Goal: Task Accomplishment & Management: Manage account settings

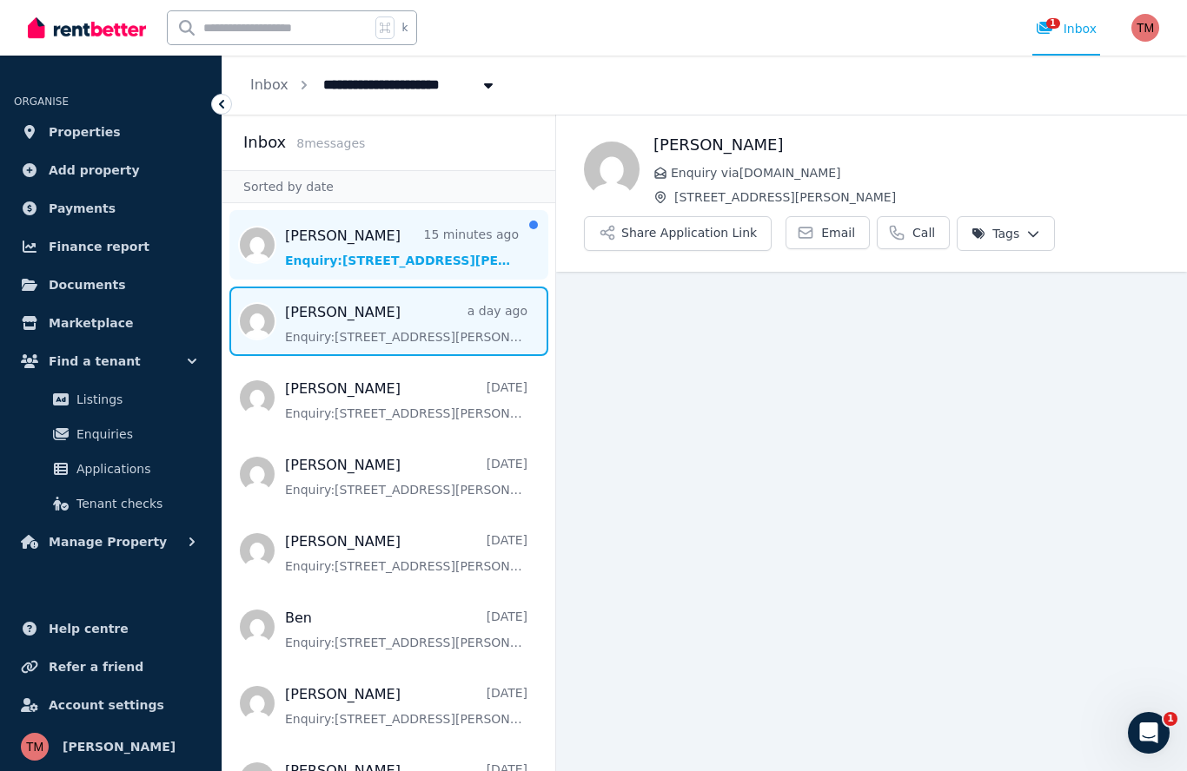
click at [396, 253] on span "Message list" at bounding box center [388, 245] width 333 height 70
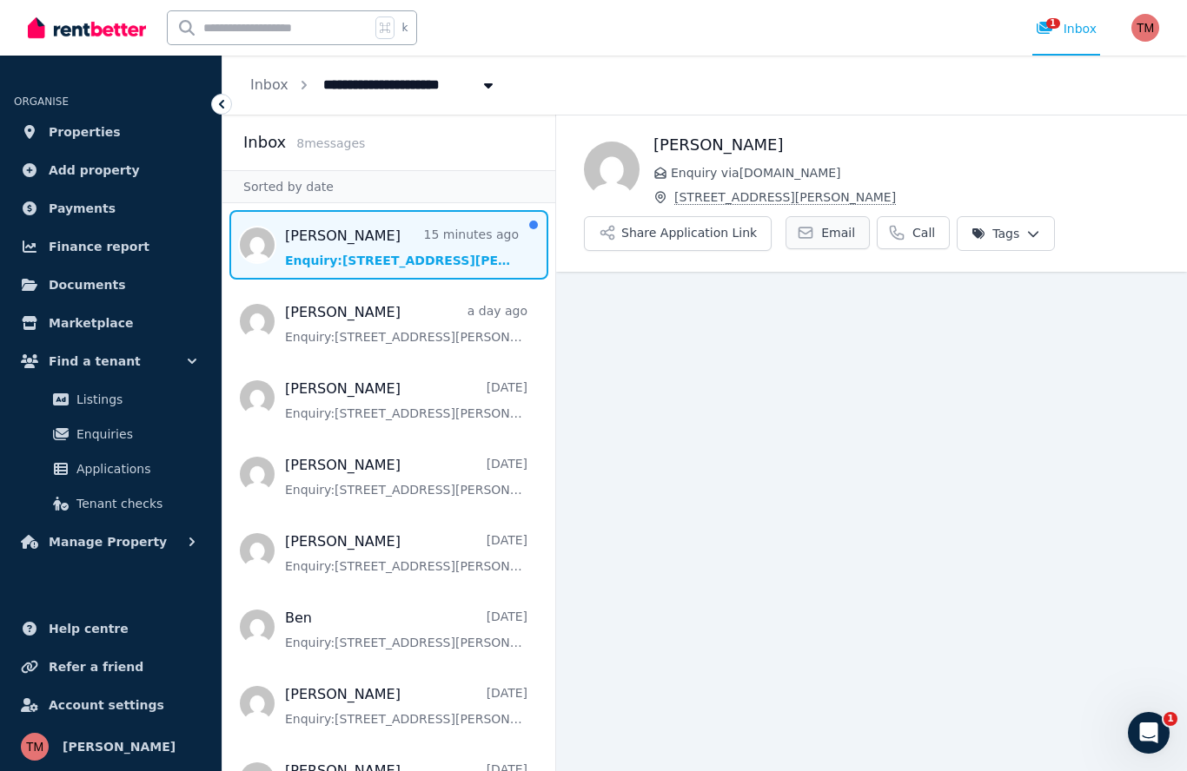
click at [811, 232] on link "Email" at bounding box center [827, 232] width 84 height 33
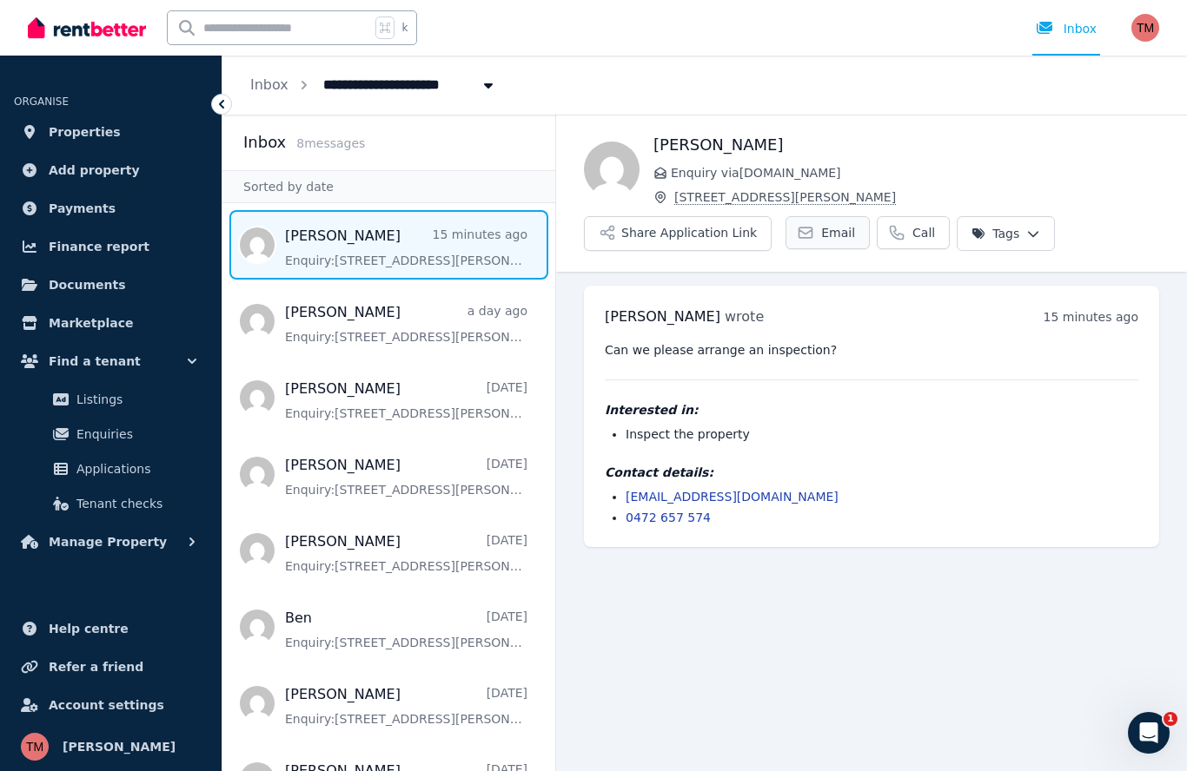
scroll to position [75, 0]
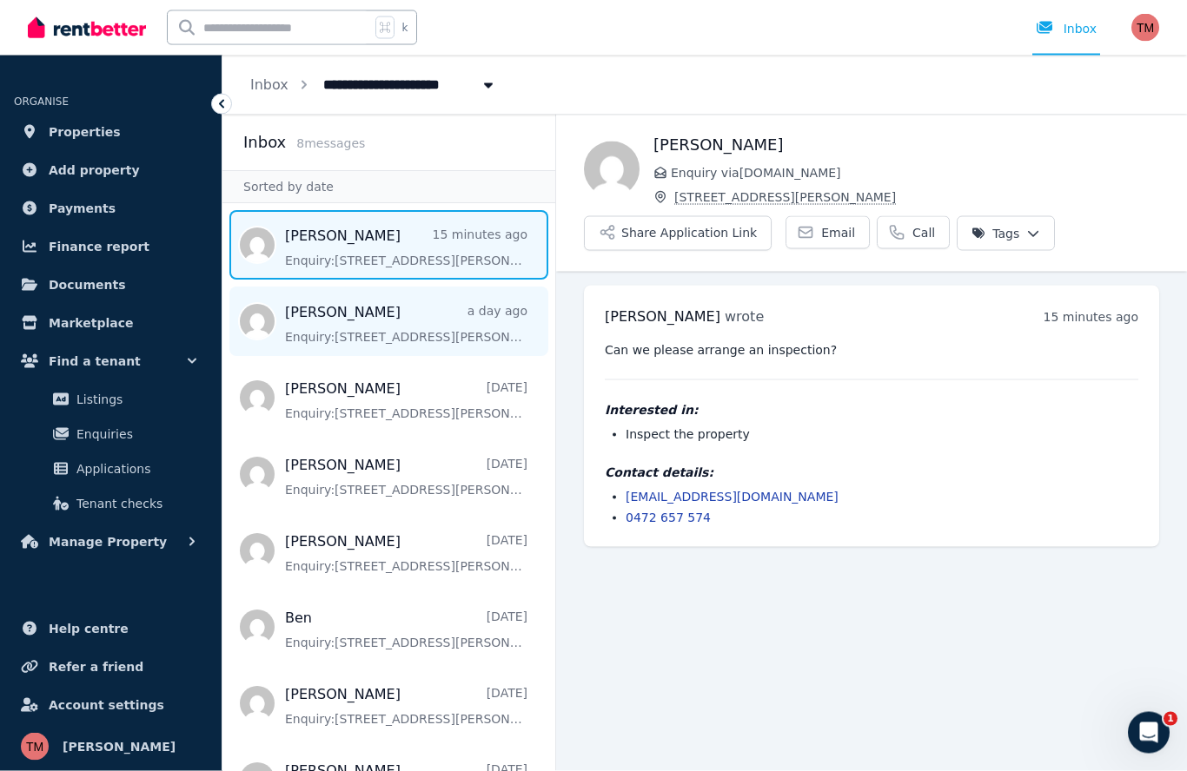
click at [413, 287] on span "Message list" at bounding box center [388, 322] width 333 height 70
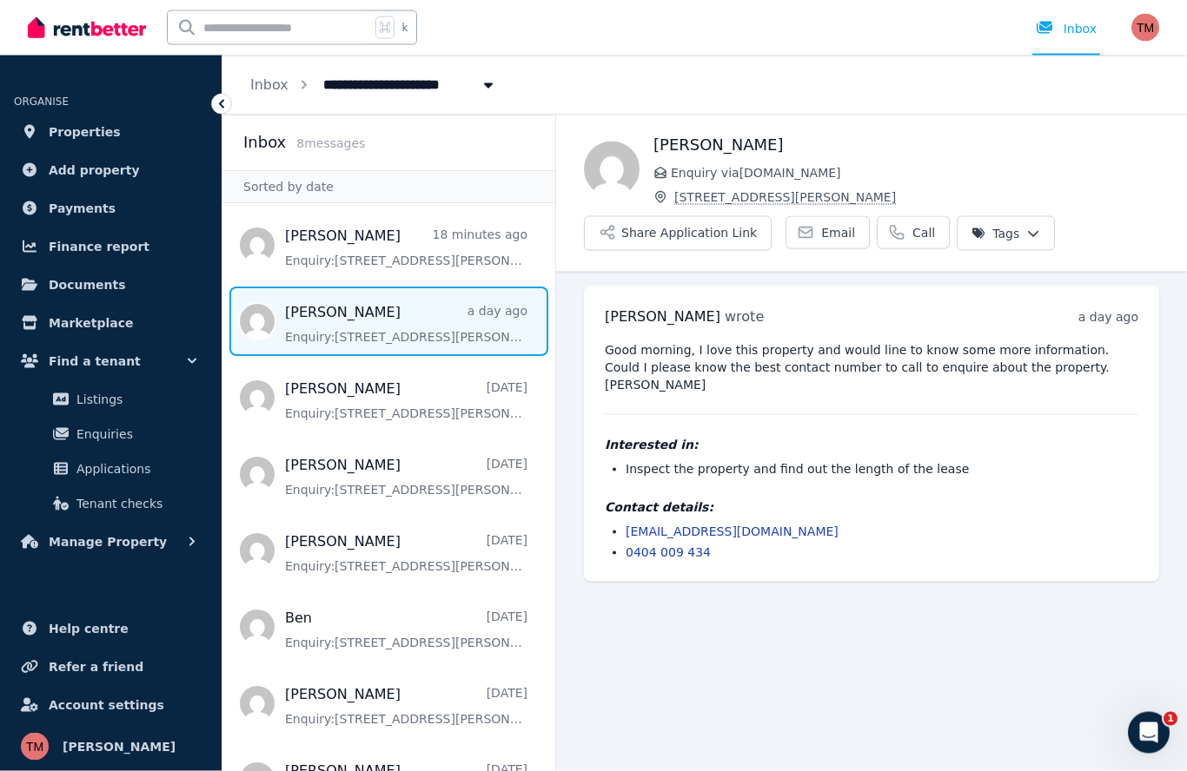
scroll to position [76, 0]
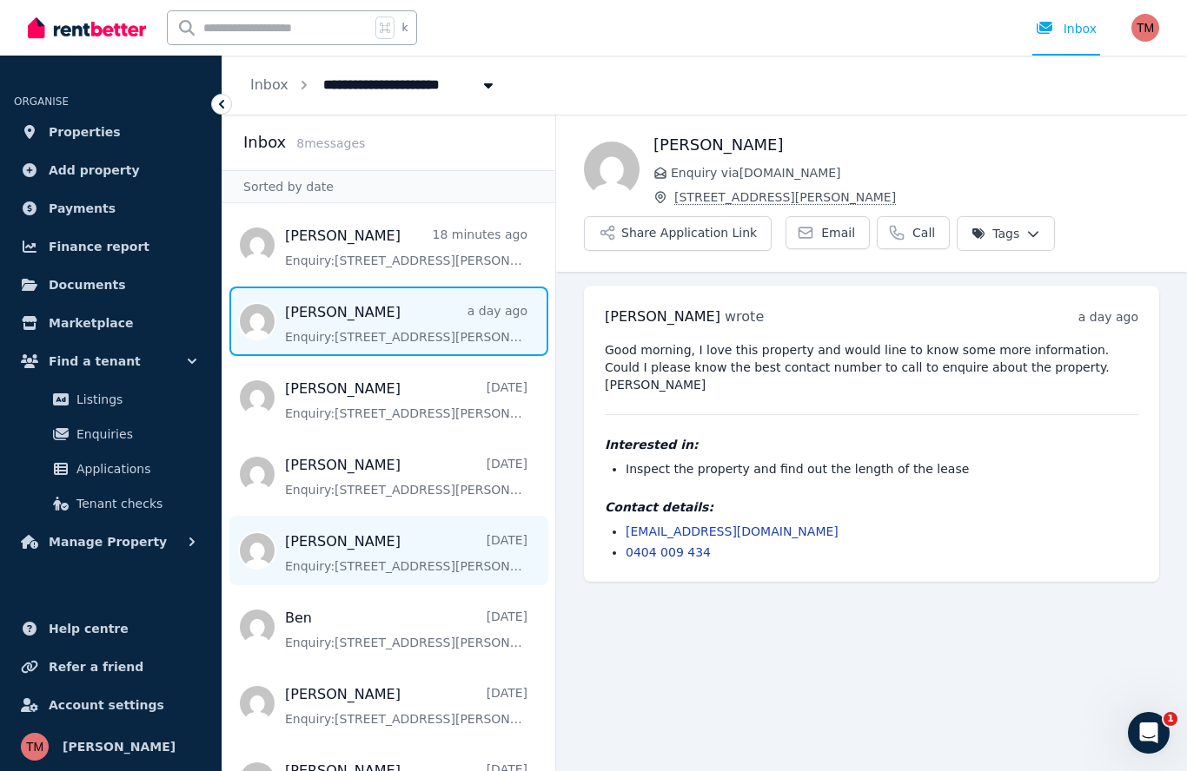
click at [410, 516] on span "Message list" at bounding box center [388, 551] width 333 height 70
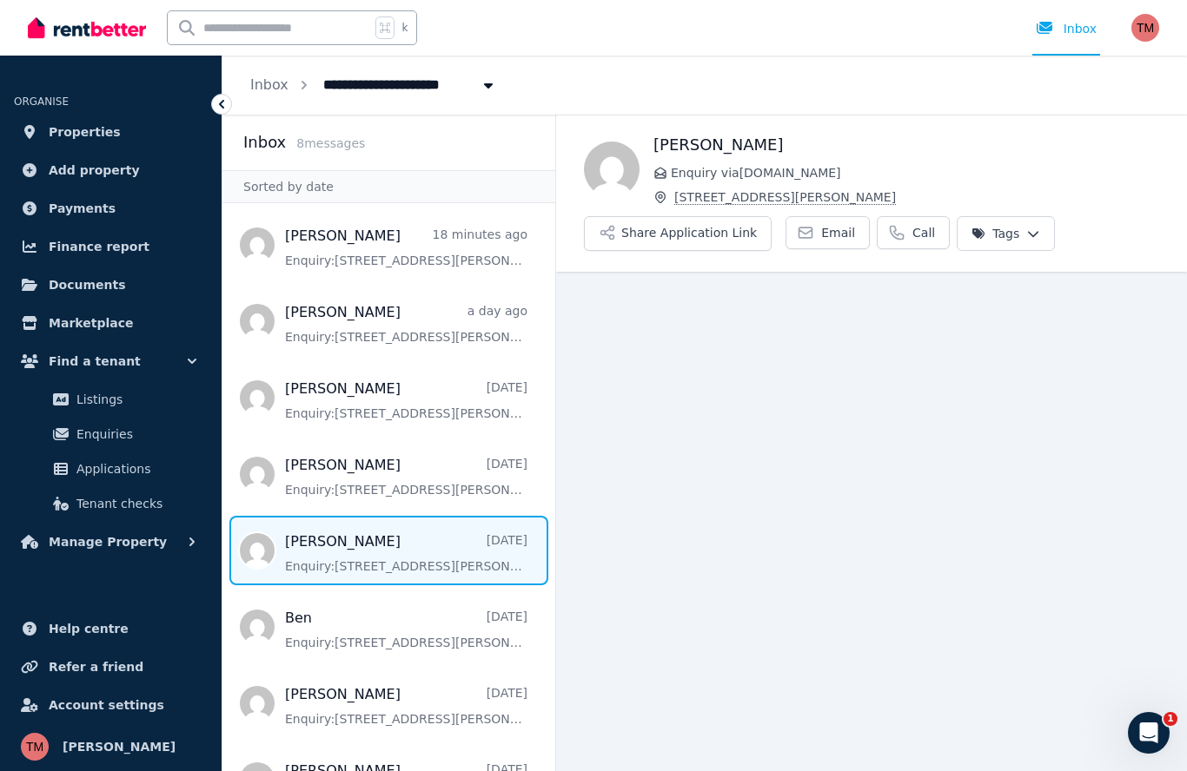
scroll to position [76, 0]
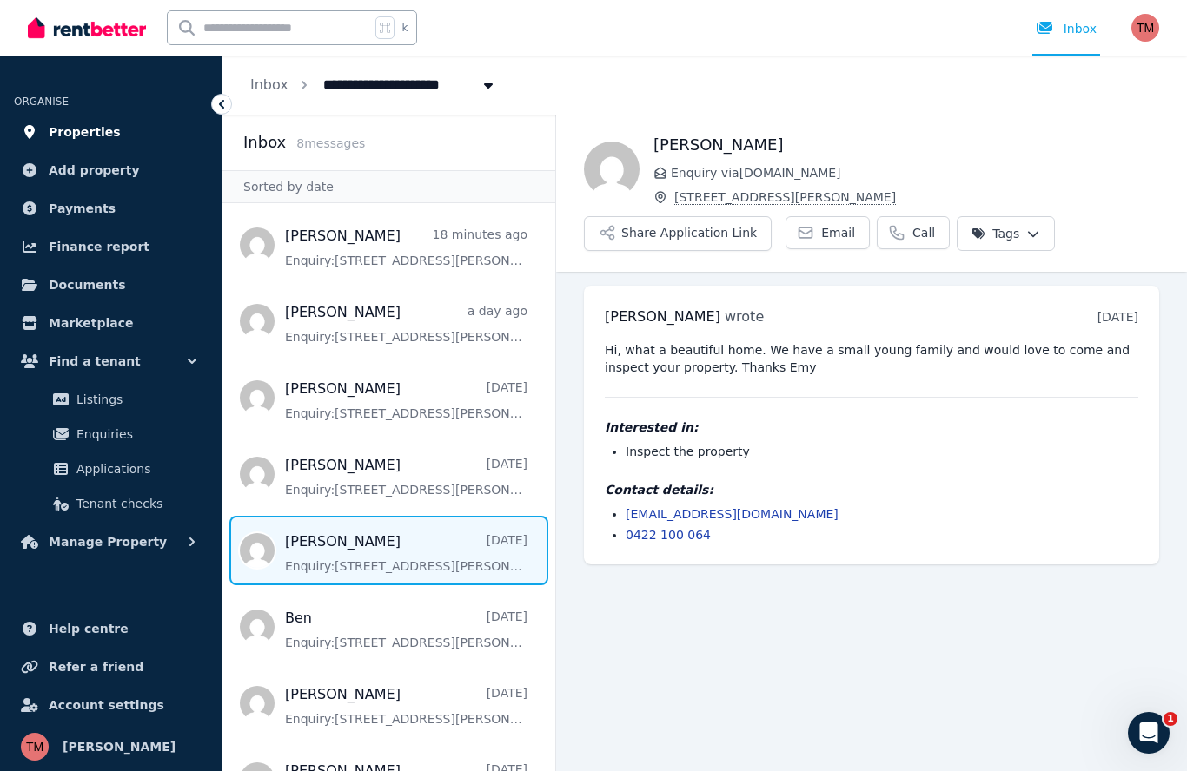
click at [78, 136] on span "Properties" at bounding box center [85, 132] width 72 height 21
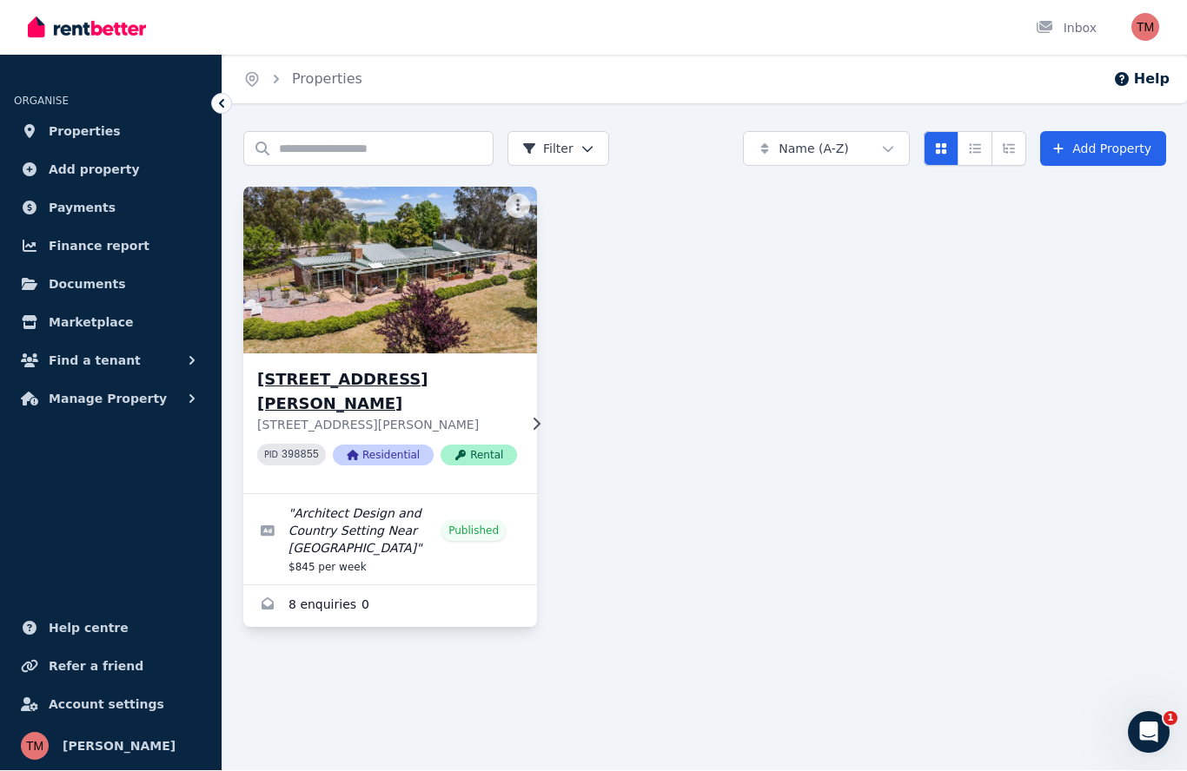
click at [394, 318] on img at bounding box center [390, 270] width 308 height 175
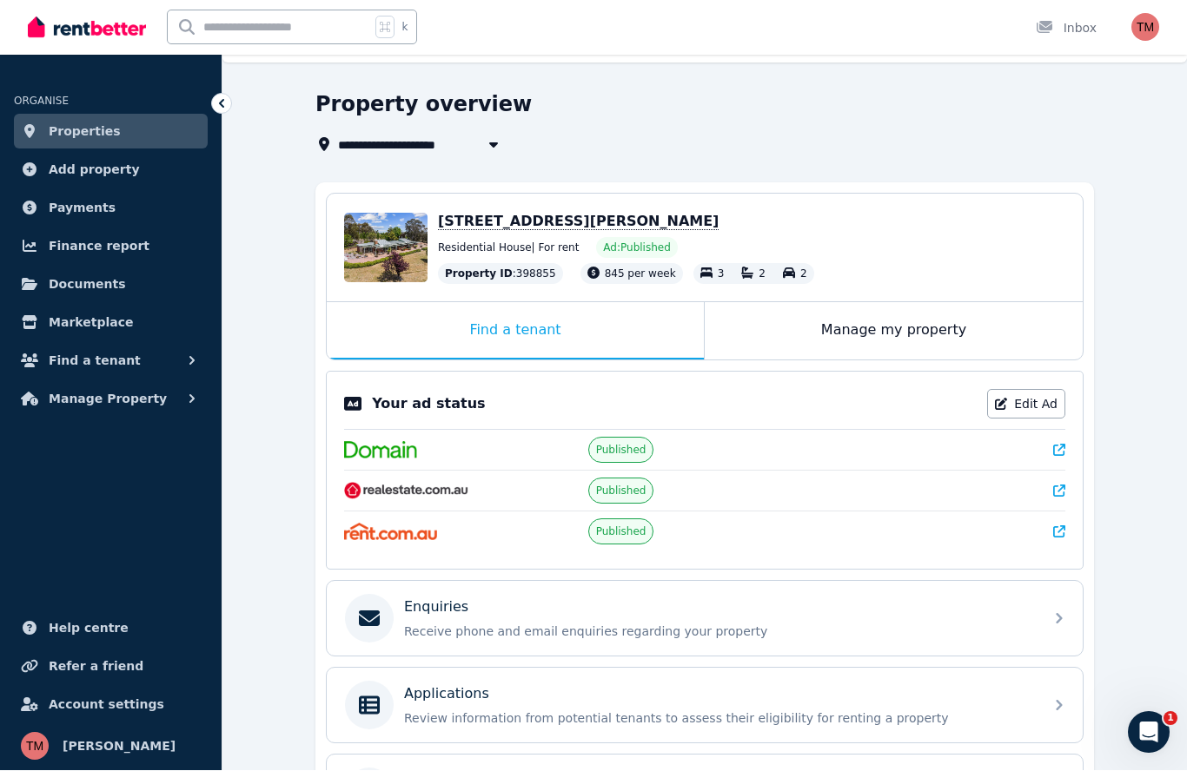
scroll to position [59, 0]
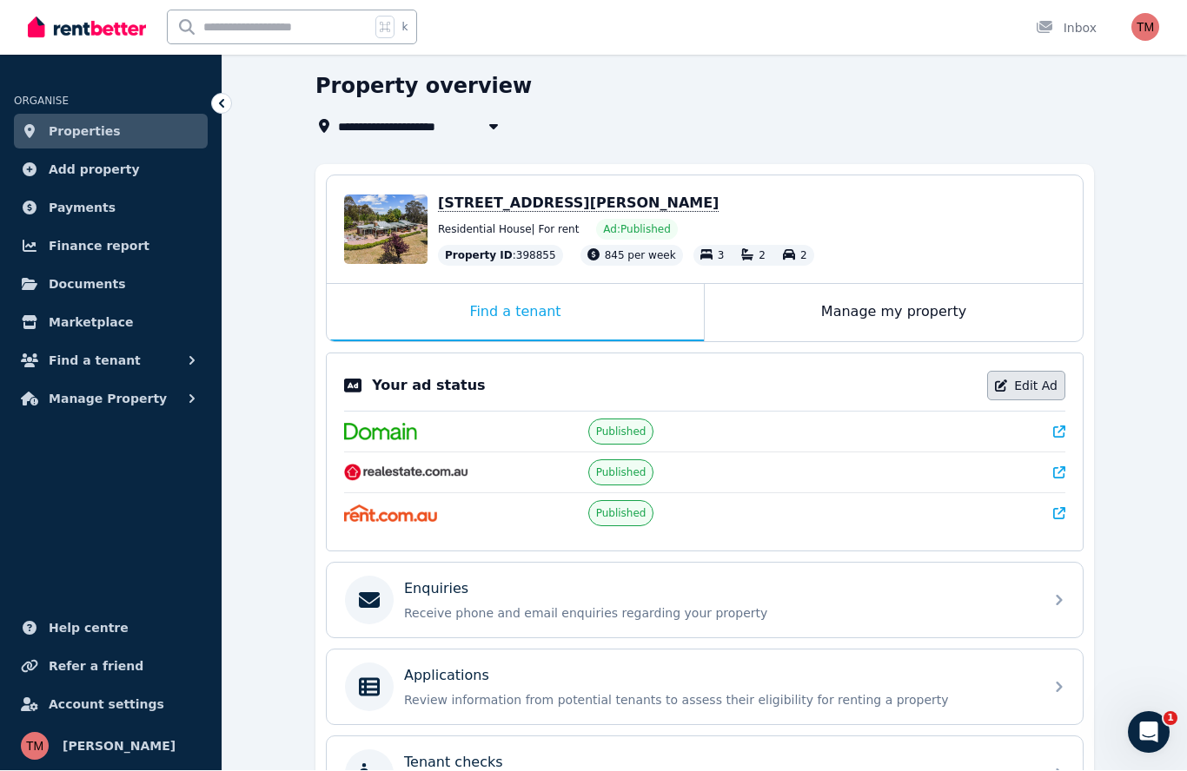
click at [1036, 388] on link "Edit Ad" at bounding box center [1026, 387] width 78 height 30
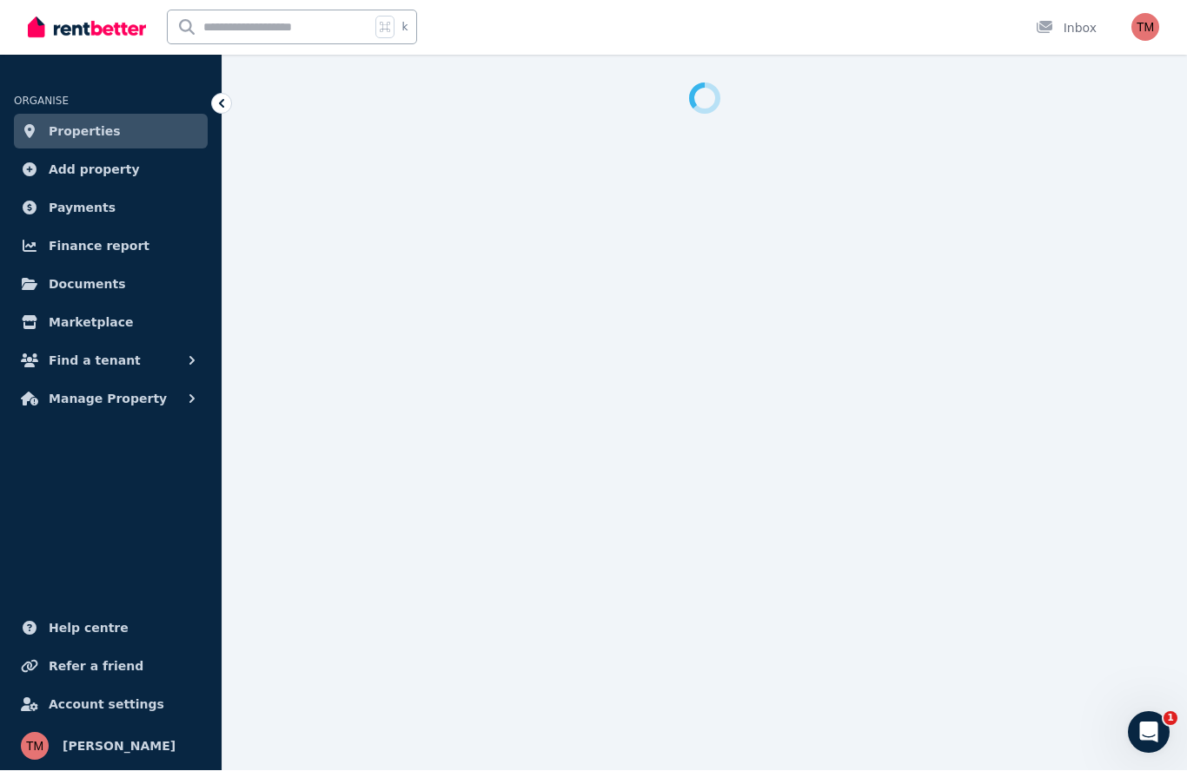
select select "***"
select select "**********"
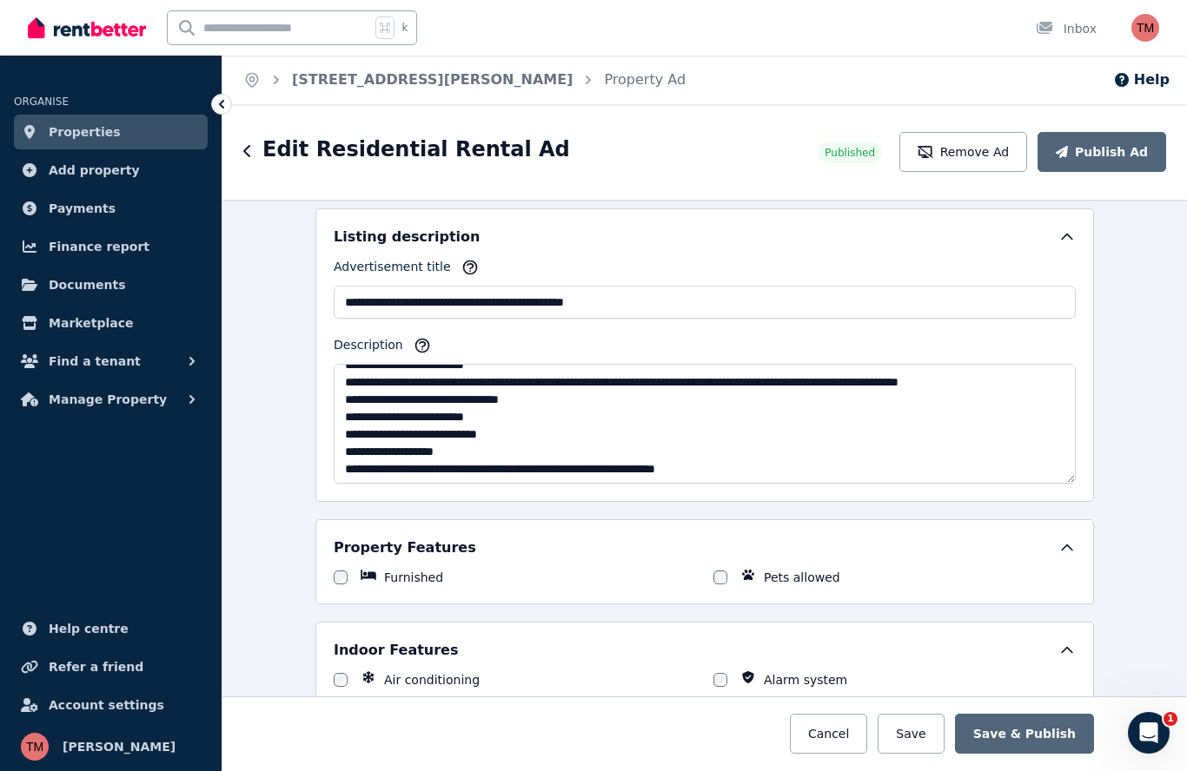
scroll to position [195, 0]
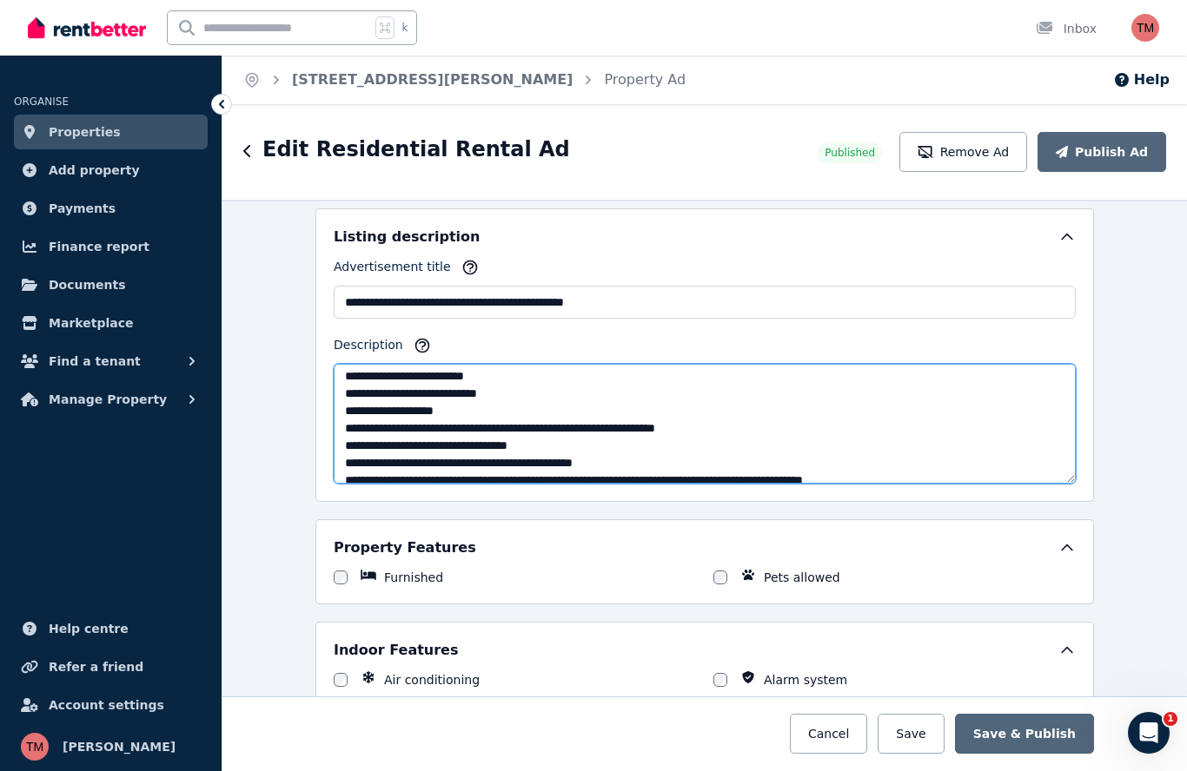
click at [583, 378] on textarea "Description" at bounding box center [705, 424] width 742 height 120
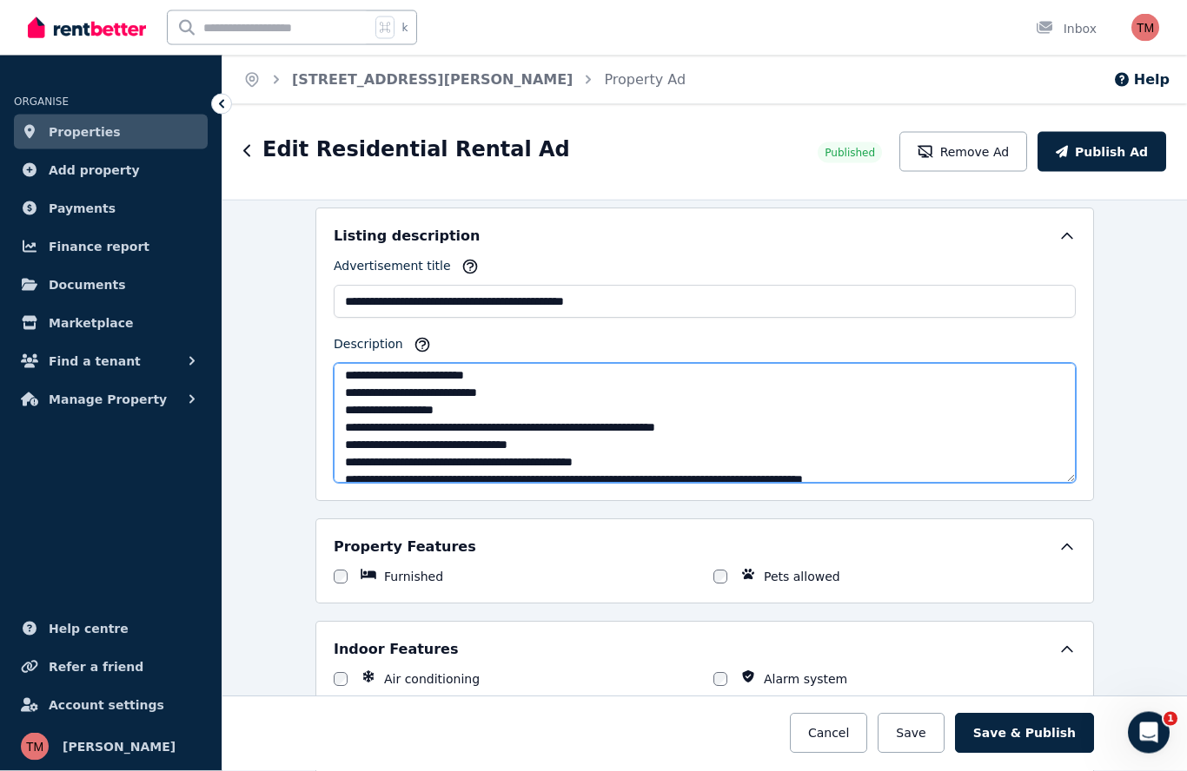
click at [556, 377] on textarea "Description" at bounding box center [705, 424] width 742 height 120
click at [586, 376] on textarea "Description" at bounding box center [705, 424] width 742 height 120
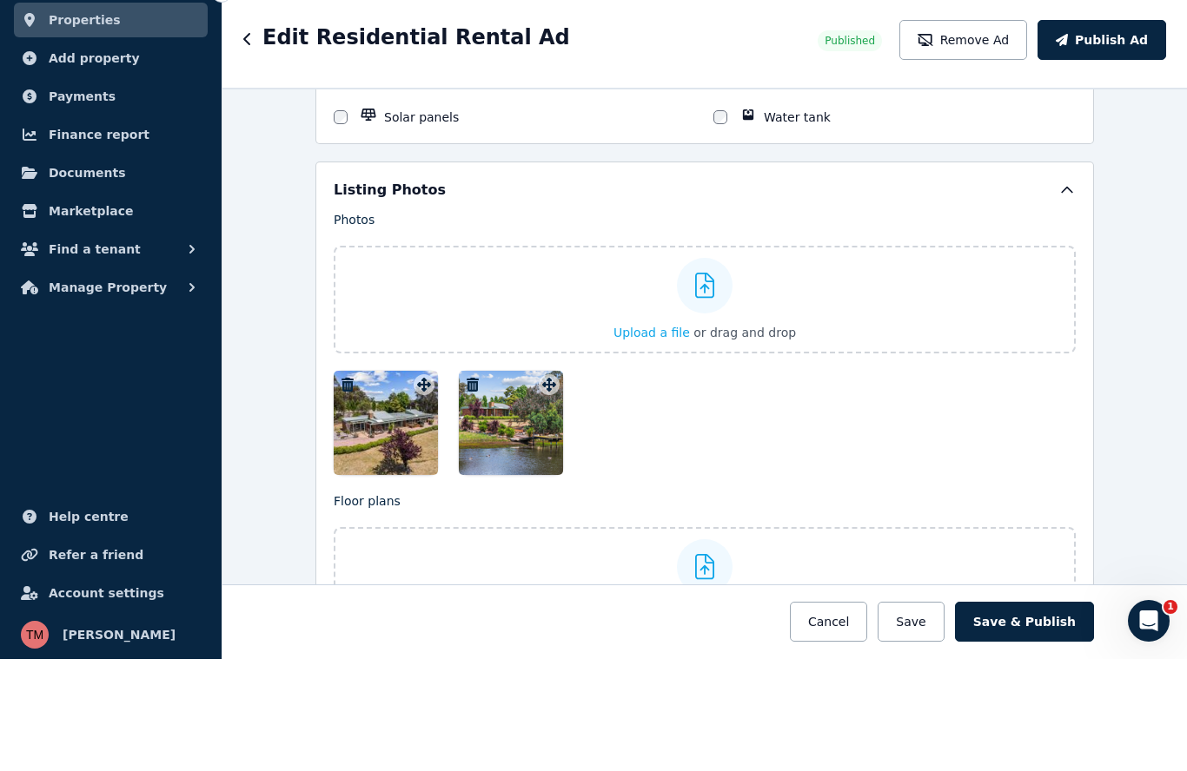
scroll to position [2094, 0]
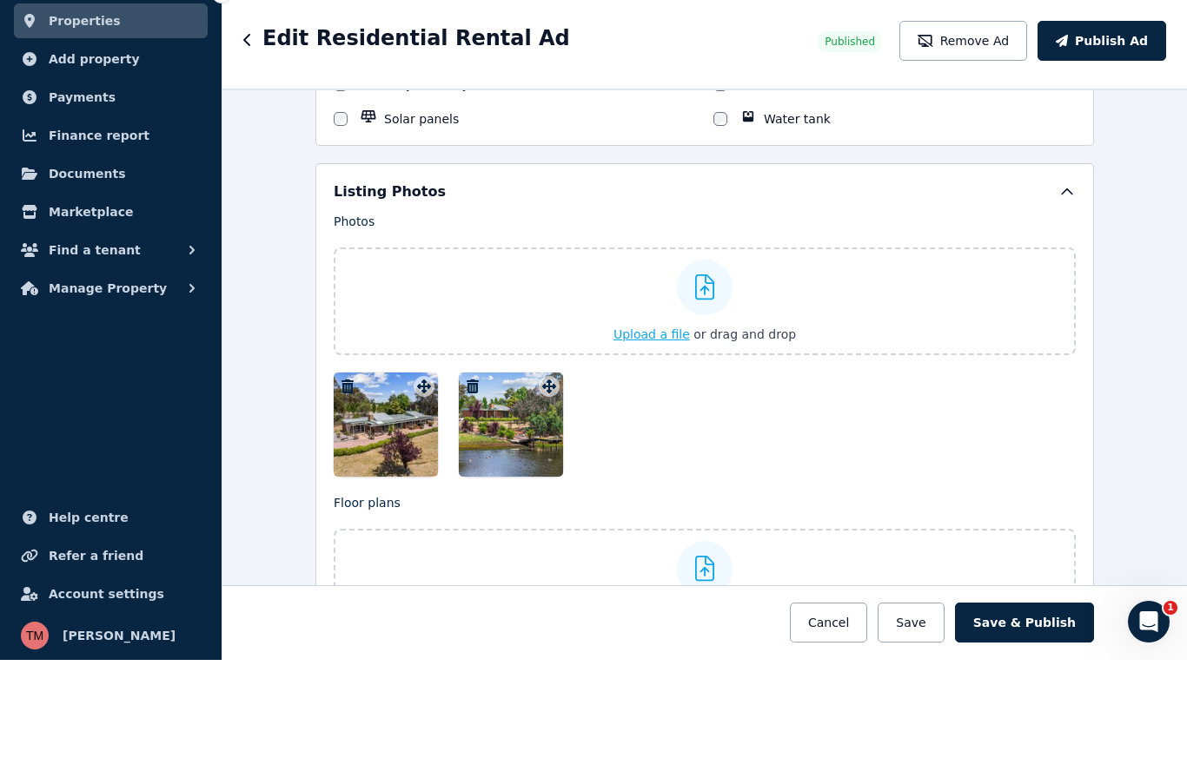
click at [658, 439] on span "Upload a file" at bounding box center [651, 446] width 76 height 14
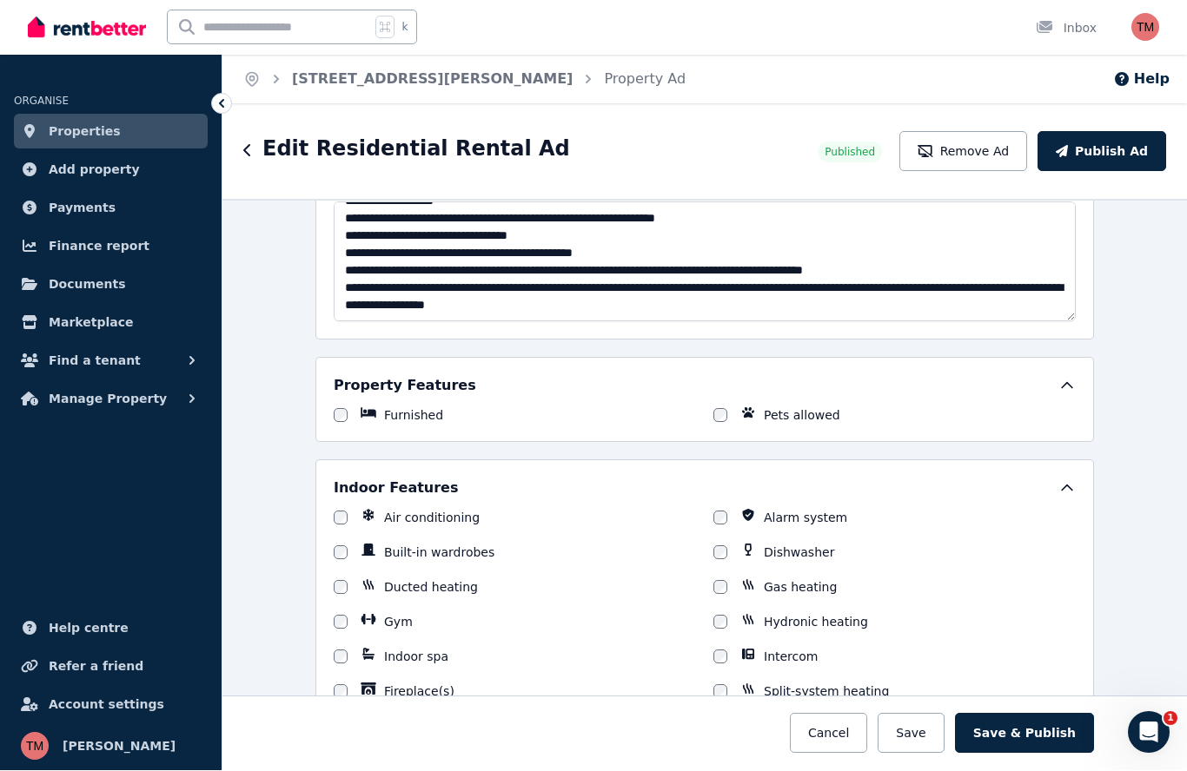
scroll to position [1231, 0]
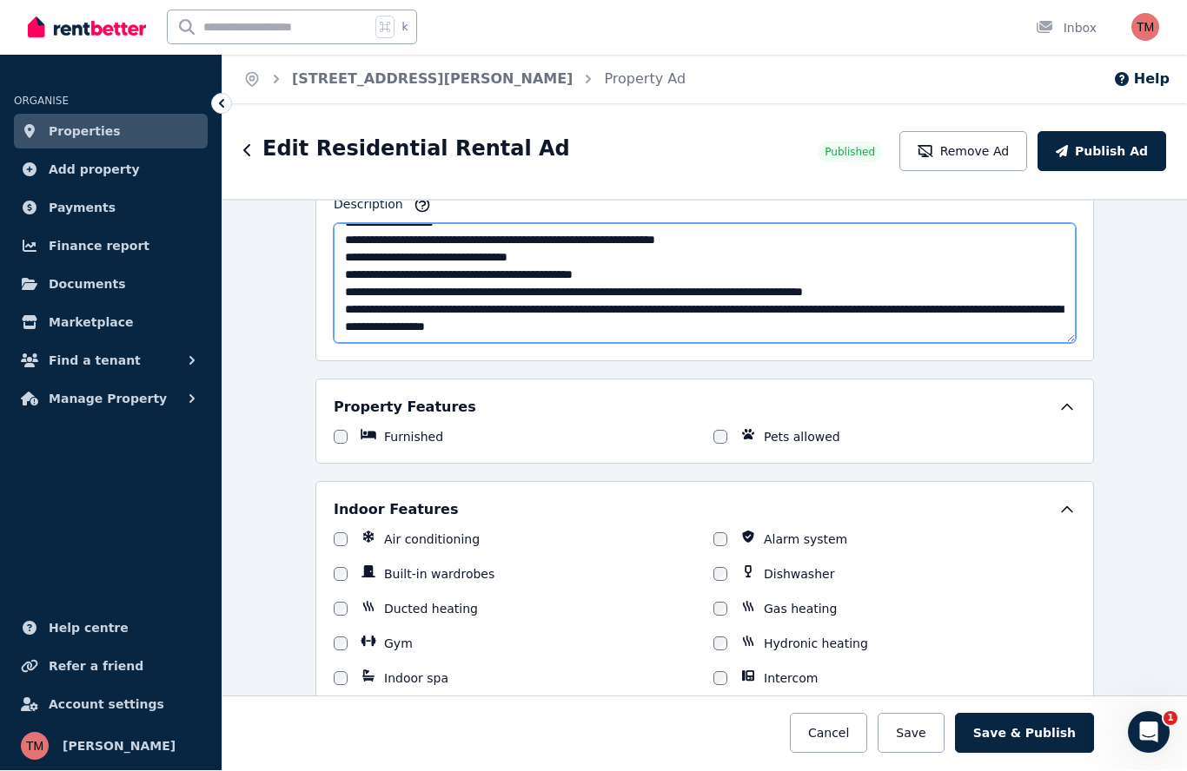
click at [450, 253] on textarea "Description" at bounding box center [705, 284] width 742 height 120
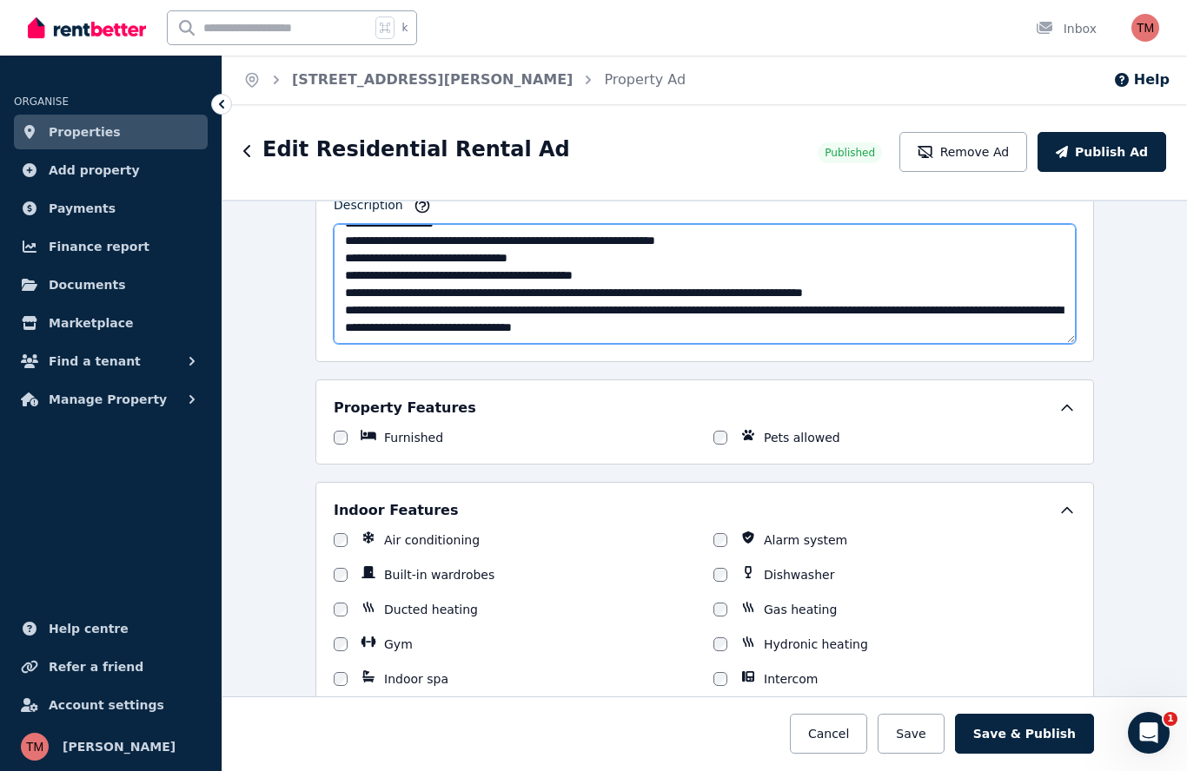
drag, startPoint x: 476, startPoint y: 255, endPoint x: 480, endPoint y: 294, distance: 39.3
click at [476, 255] on textarea "Description" at bounding box center [705, 284] width 742 height 120
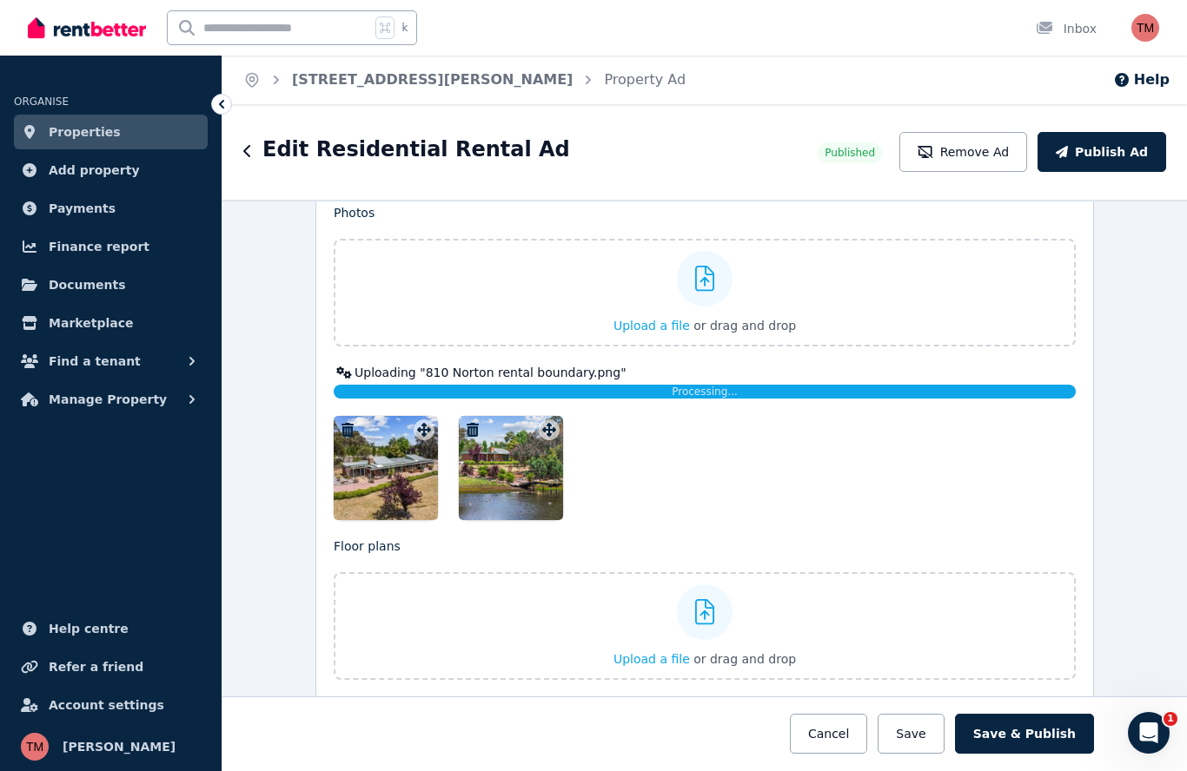
scroll to position [2170, 0]
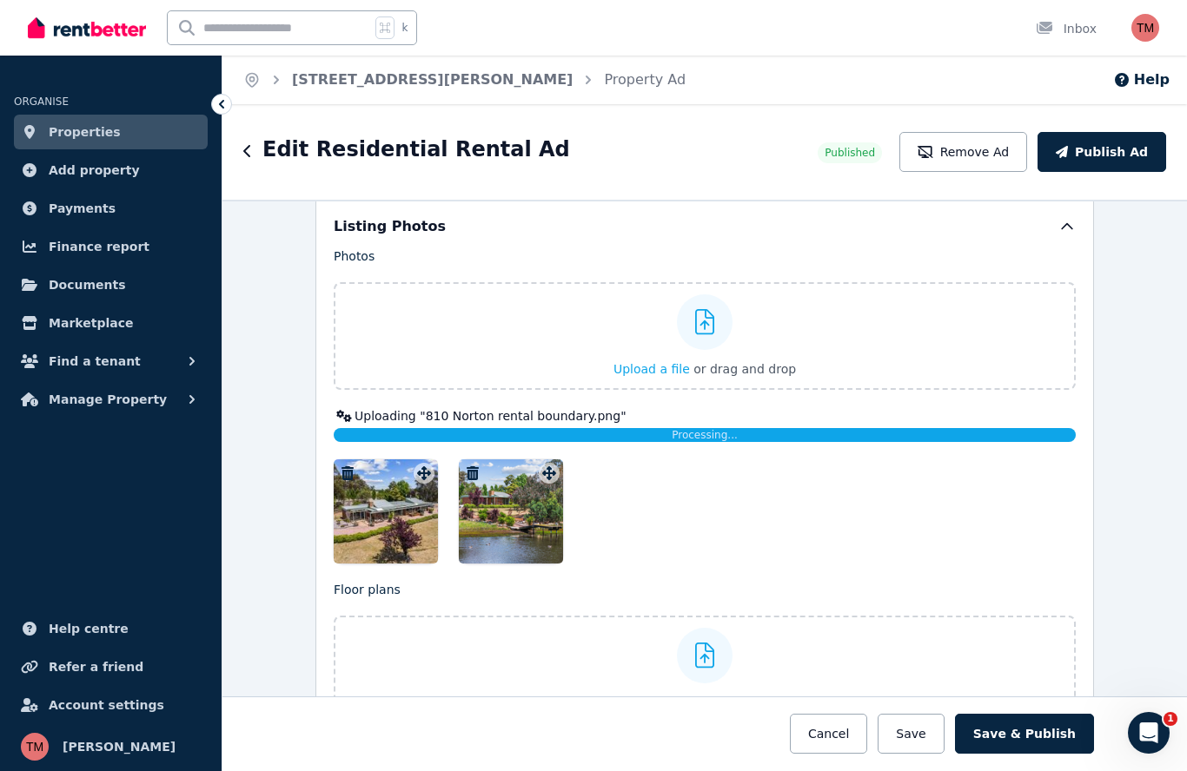
type textarea "**********"
click at [712, 368] on div "Photos Upload a file or drag and drop Uploading " 810 Norton rental boundary.pn…" at bounding box center [705, 406] width 742 height 316
click at [841, 742] on button "Cancel" at bounding box center [828, 734] width 77 height 40
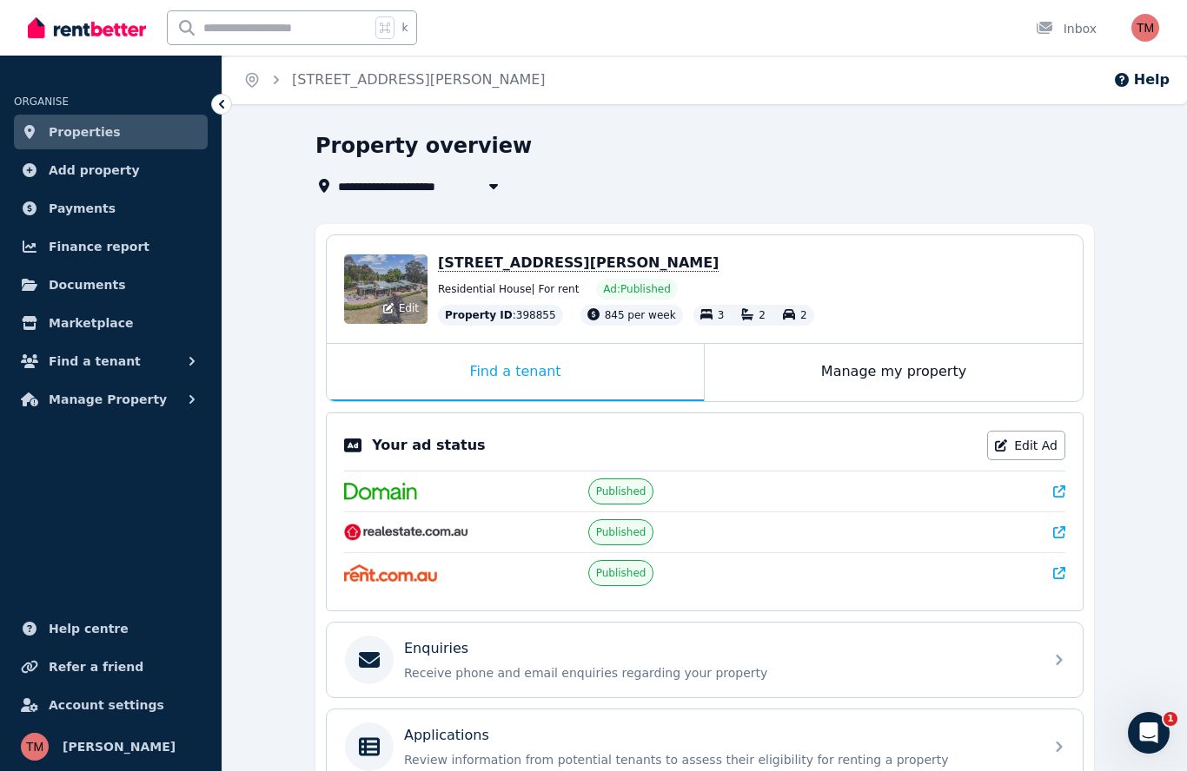
click at [389, 283] on div "Edit" at bounding box center [385, 290] width 83 height 70
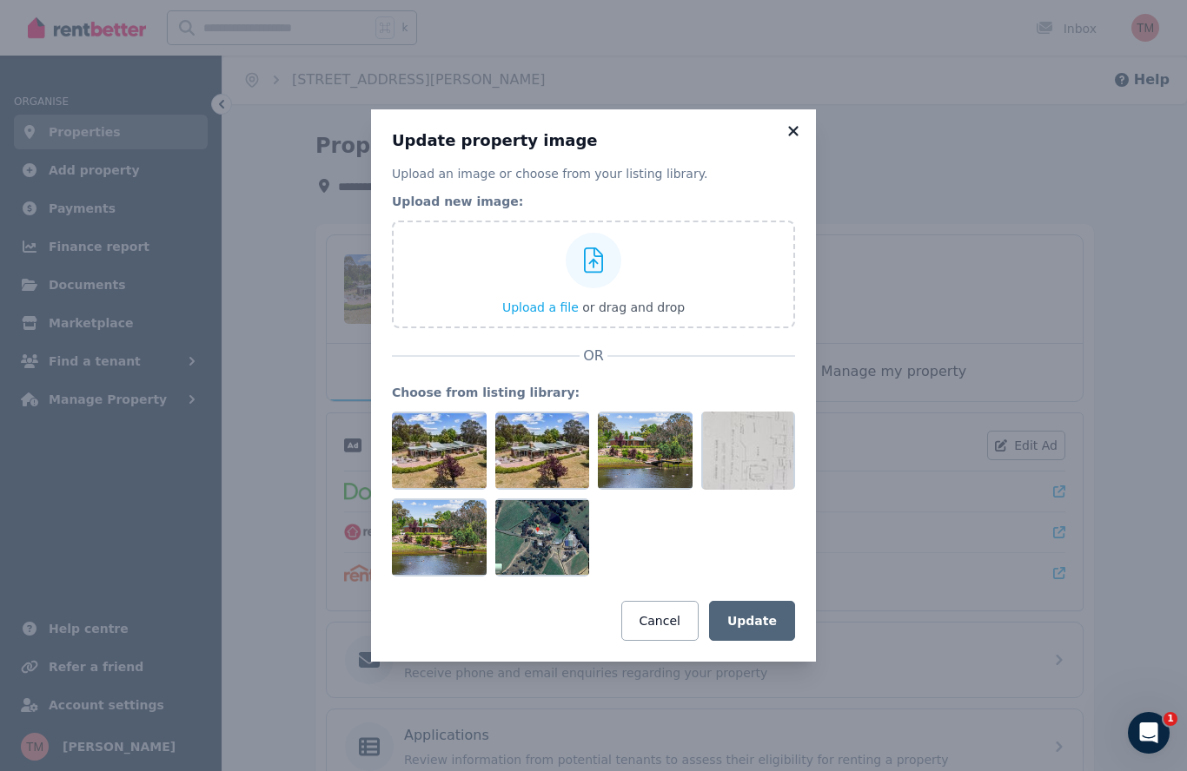
click at [796, 132] on icon at bounding box center [793, 131] width 17 height 16
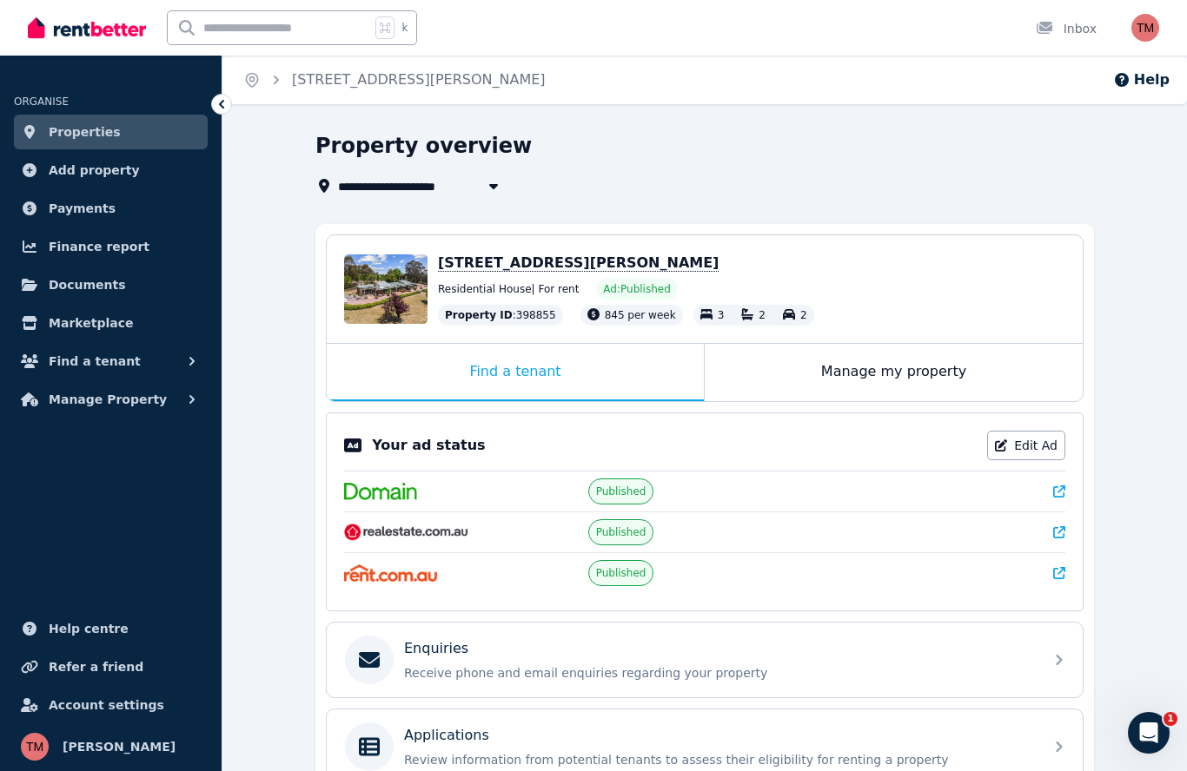
click at [627, 263] on span "[STREET_ADDRESS][PERSON_NAME]" at bounding box center [578, 263] width 281 height 17
click at [1023, 448] on link "Edit Ad" at bounding box center [1026, 446] width 78 height 30
select select "***"
select select "**********"
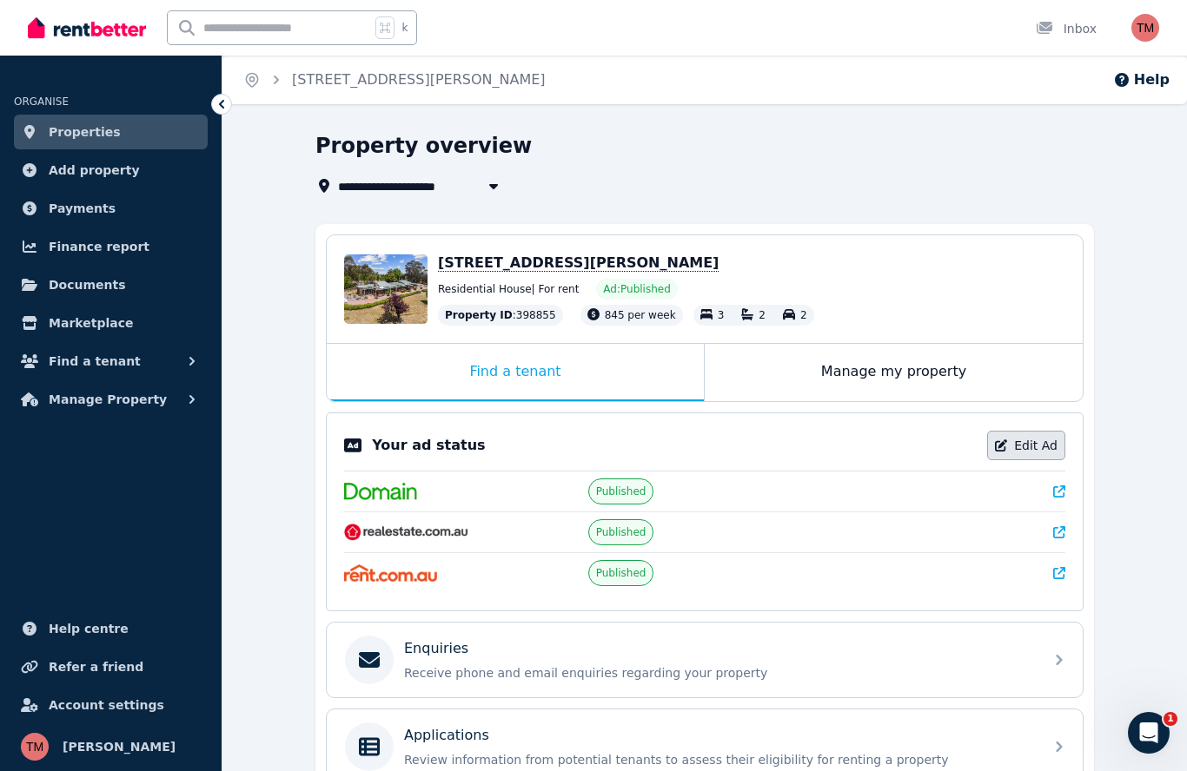
select select "**********"
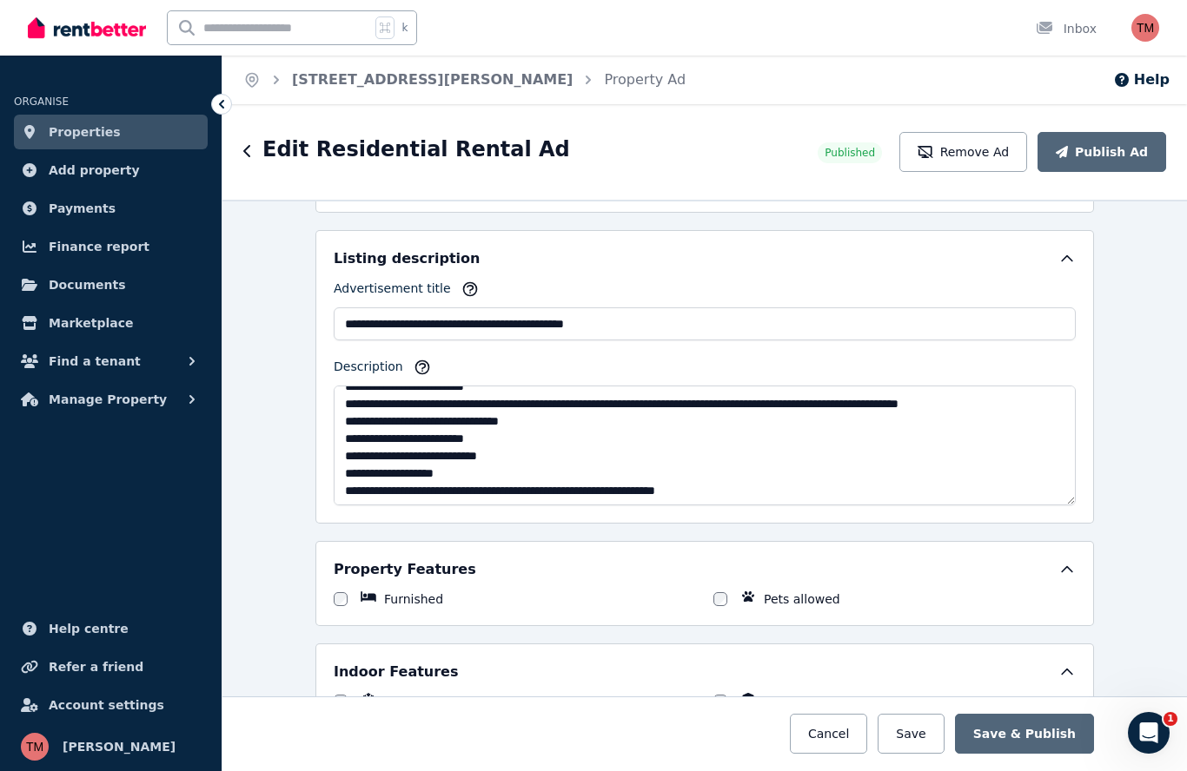
scroll to position [158, 0]
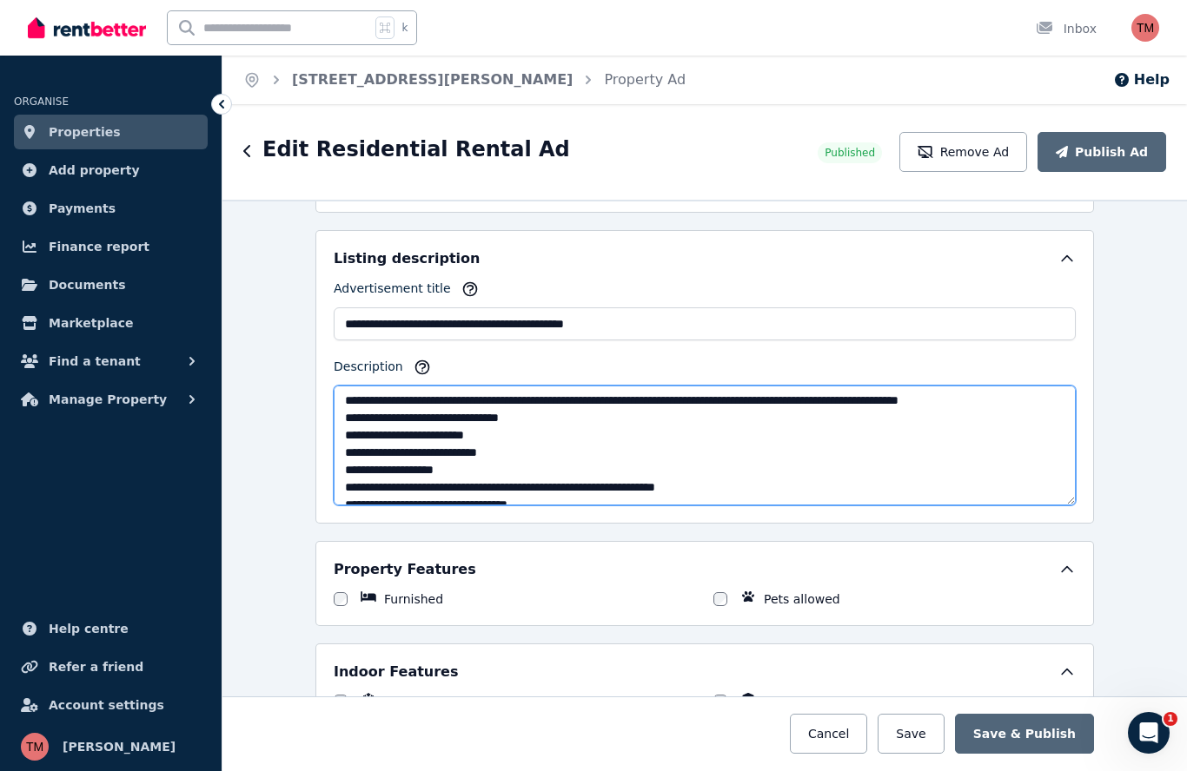
click at [451, 436] on textarea "Description" at bounding box center [705, 446] width 742 height 120
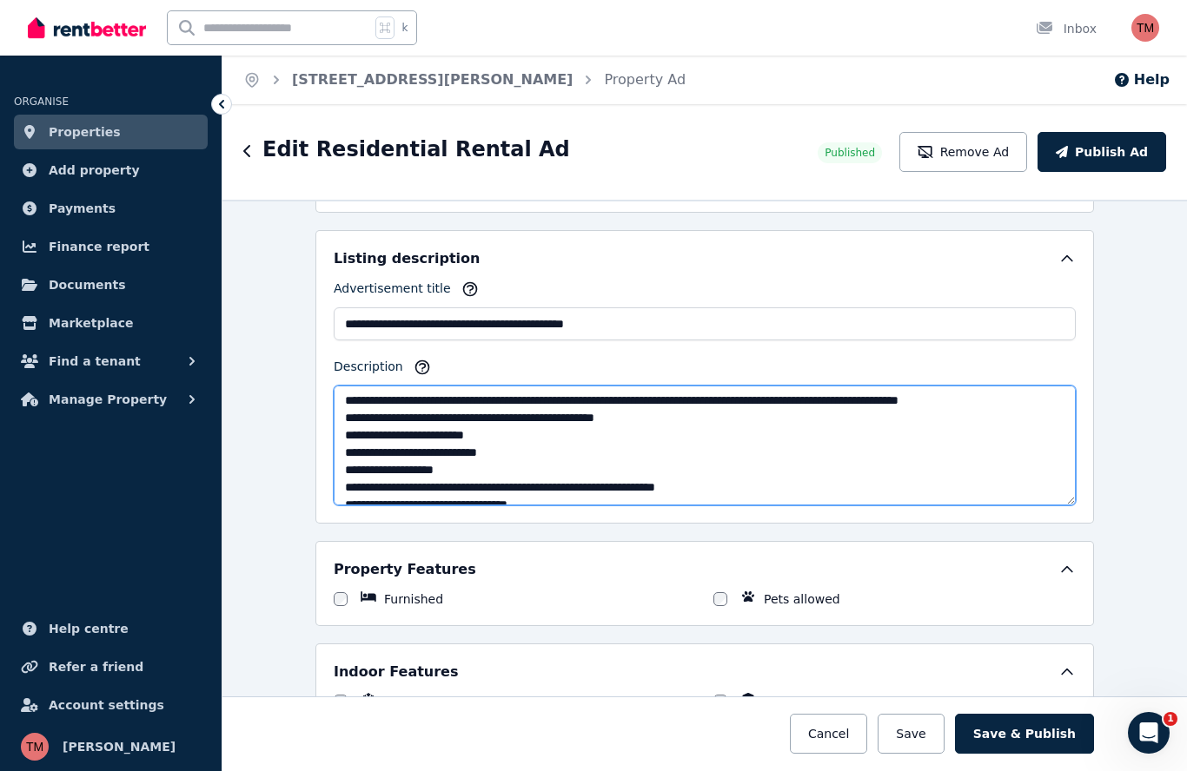
click at [607, 437] on textarea "Description" at bounding box center [705, 446] width 742 height 120
click at [690, 436] on textarea "Description" at bounding box center [705, 446] width 742 height 120
type textarea "**********"
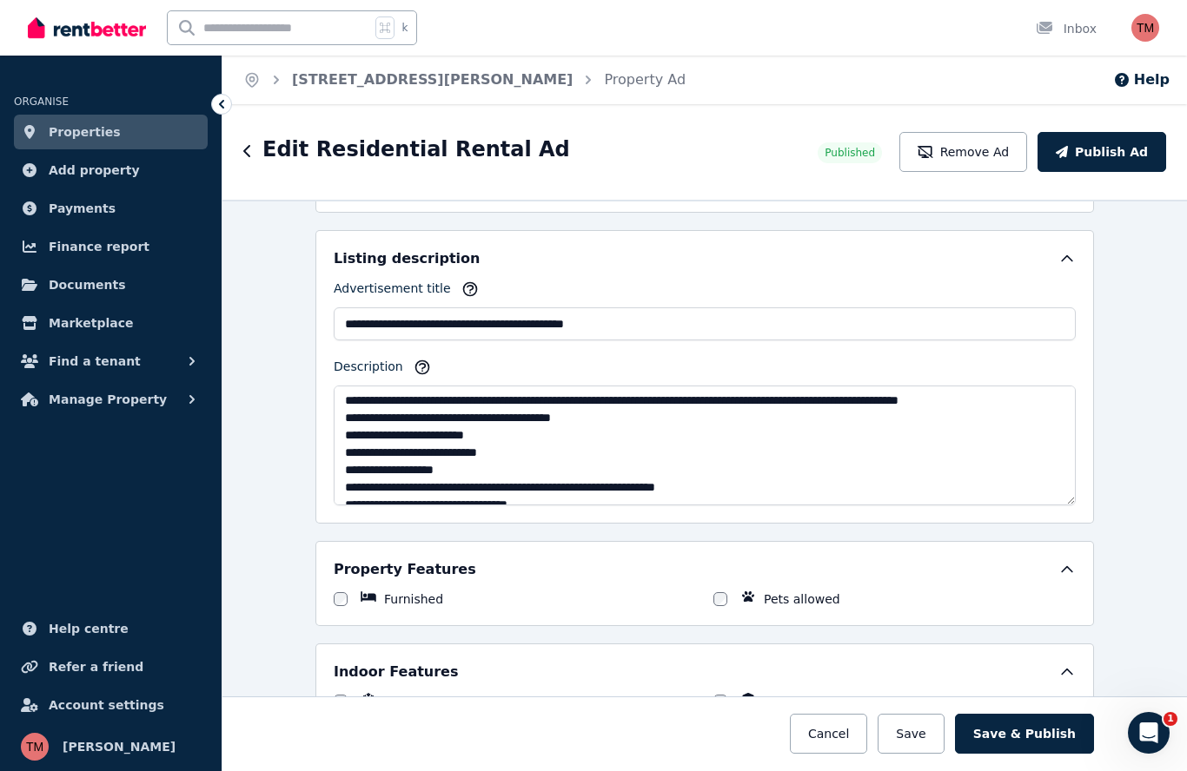
drag, startPoint x: 703, startPoint y: 452, endPoint x: 835, endPoint y: 479, distance: 134.8
click at [0, 0] on html "**********" at bounding box center [593, 385] width 1187 height 771
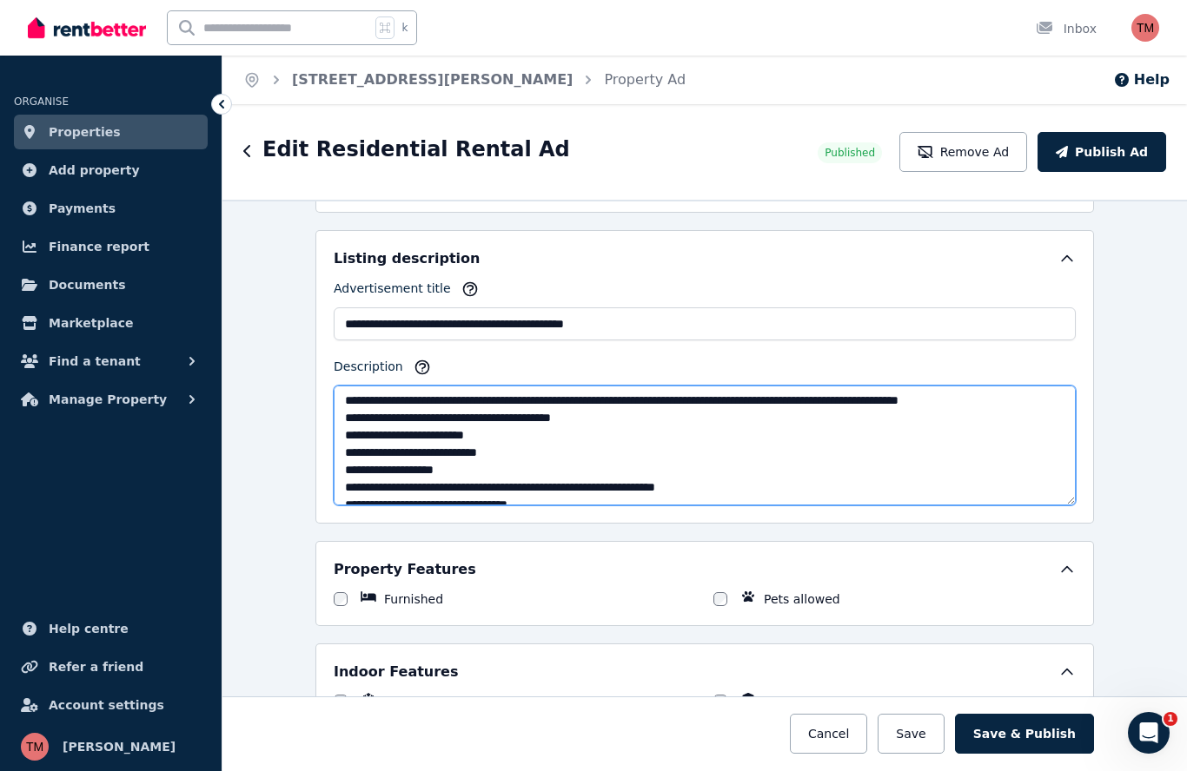
click at [835, 479] on textarea "Description" at bounding box center [705, 446] width 742 height 120
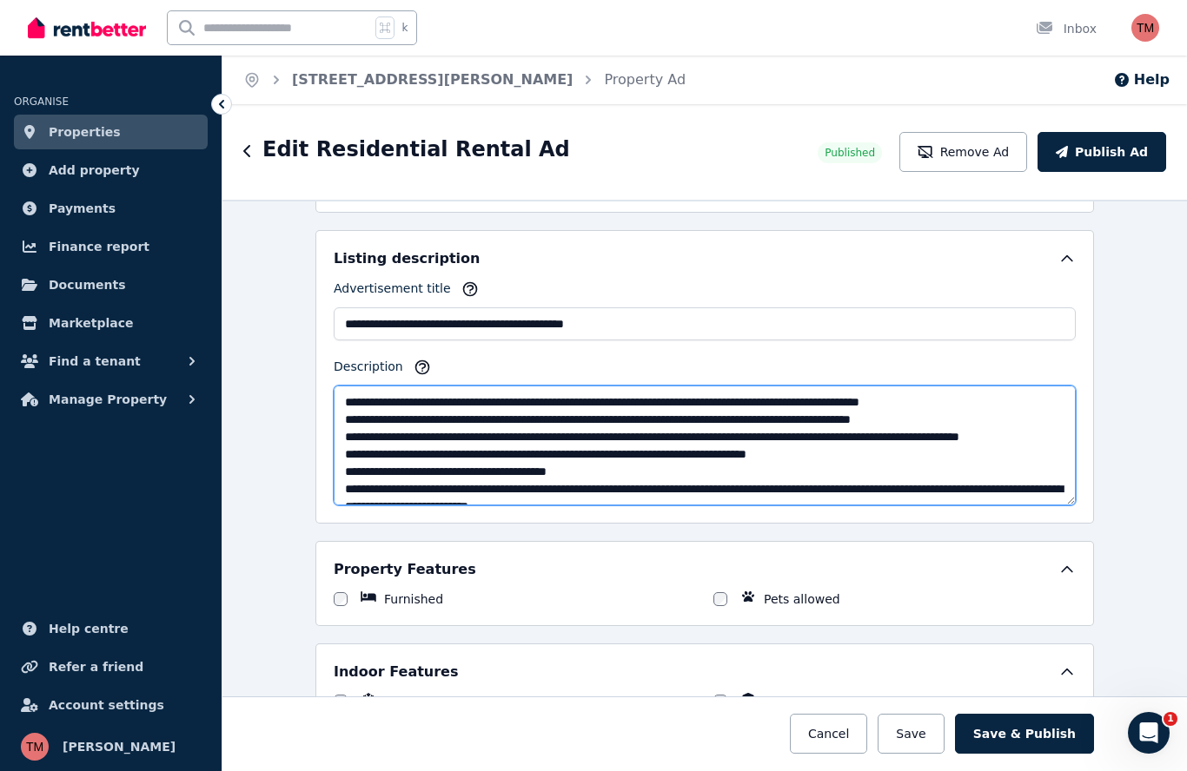
scroll to position [0, 0]
click at [769, 403] on textarea "Description" at bounding box center [705, 446] width 742 height 120
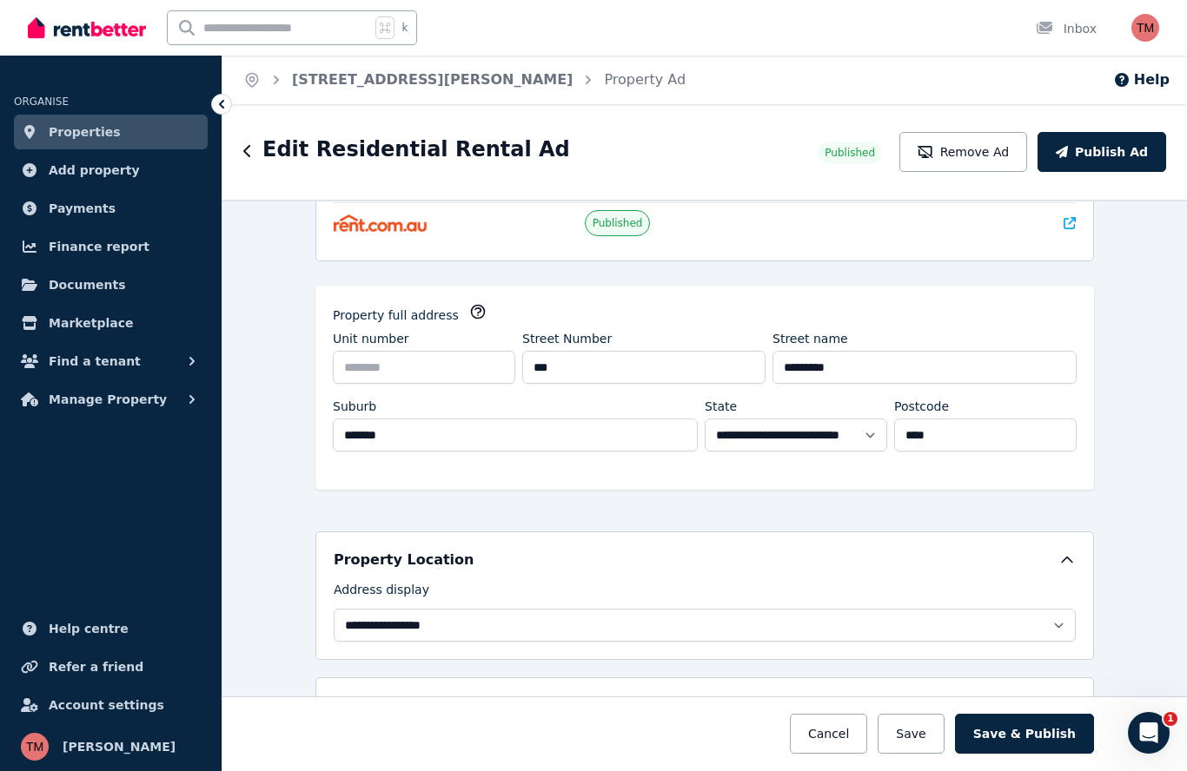
scroll to position [173, 0]
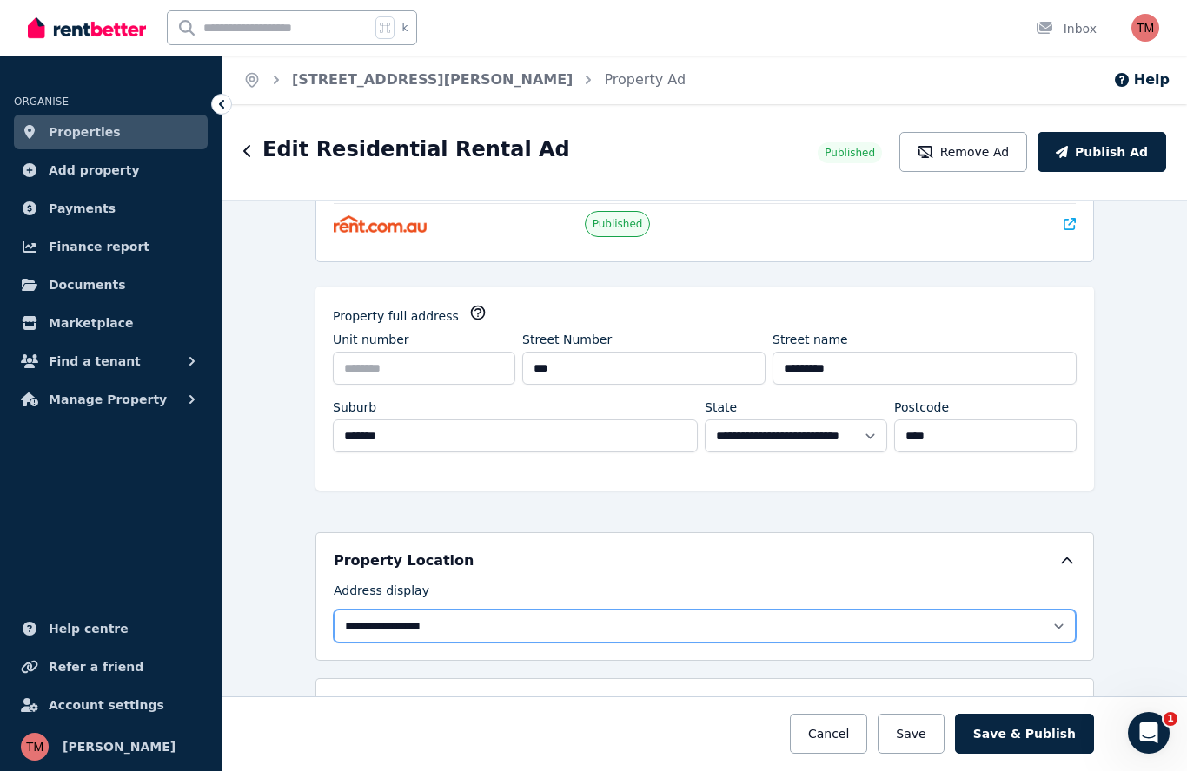
click at [1056, 626] on select "**********" at bounding box center [705, 626] width 742 height 33
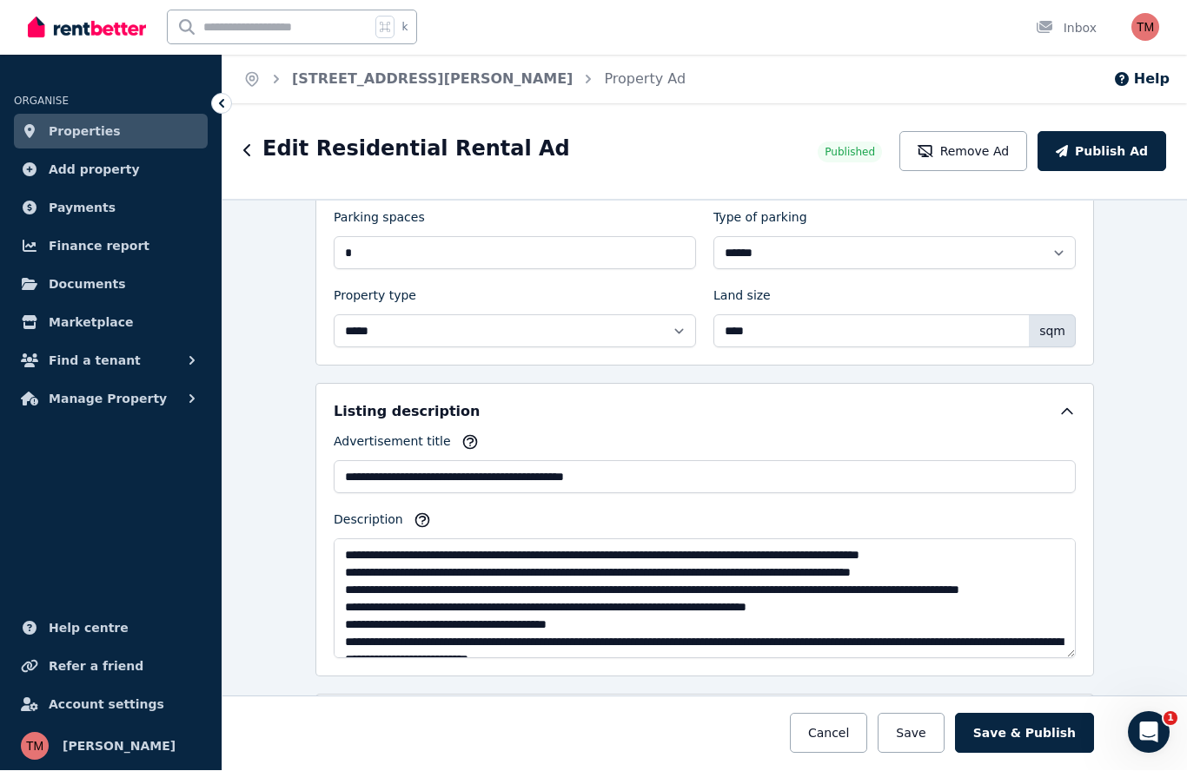
scroll to position [0, 0]
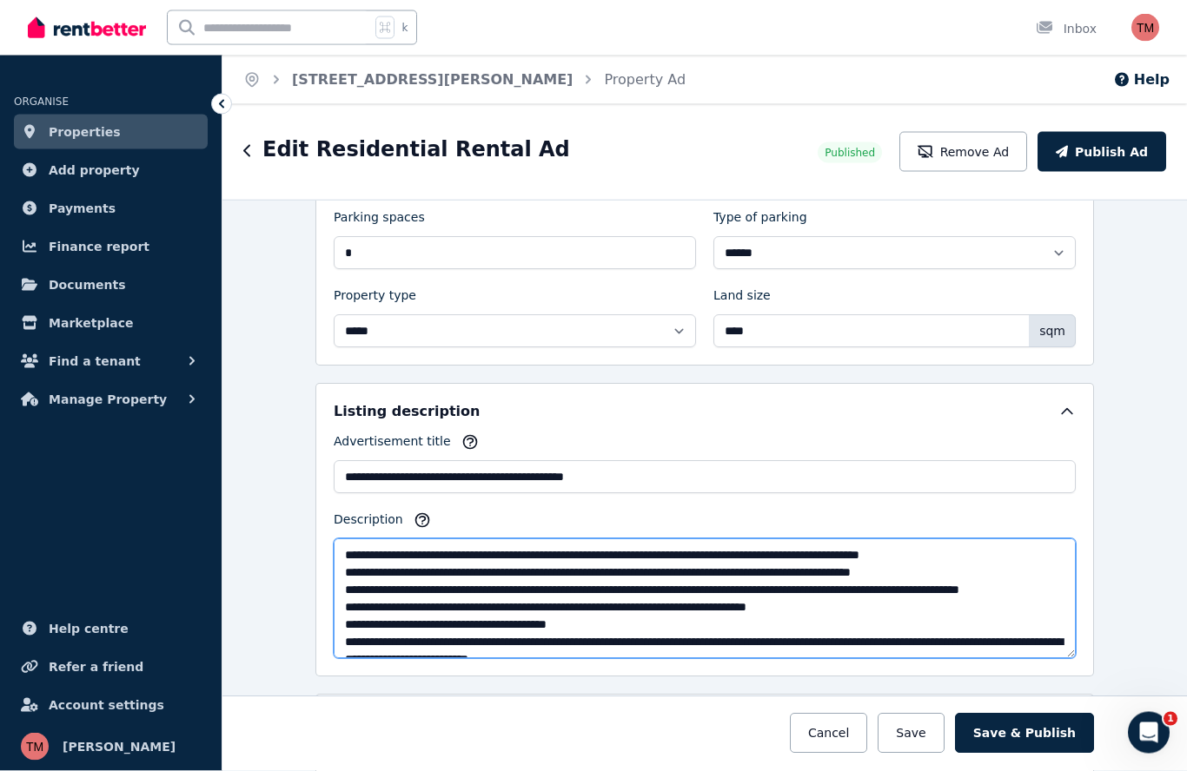
click at [767, 540] on textarea "Description" at bounding box center [705, 600] width 742 height 120
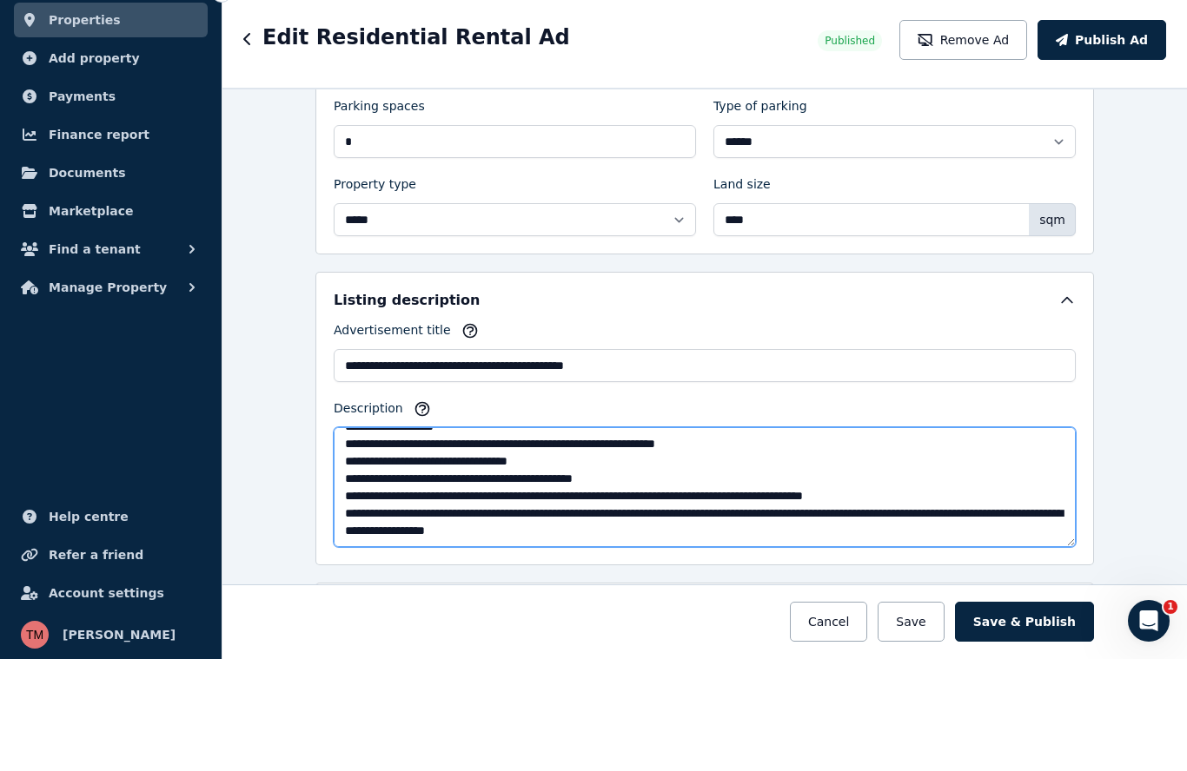
scroll to position [261, 0]
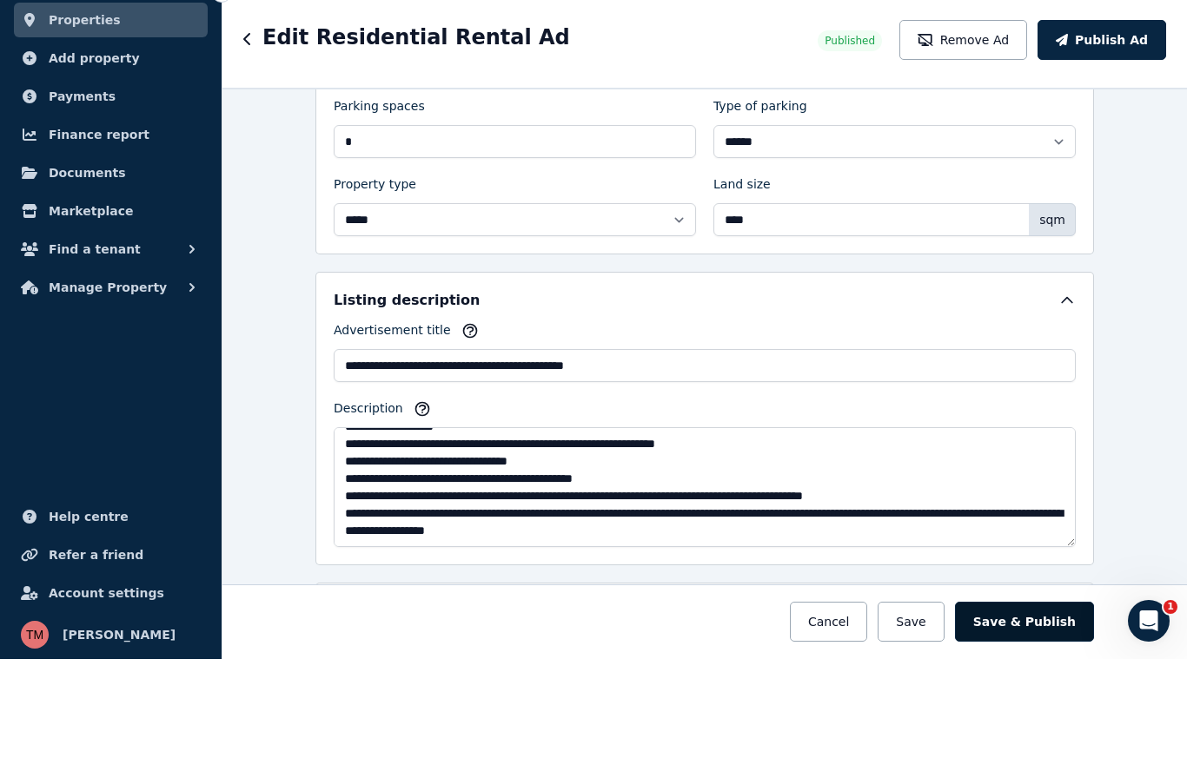
click at [1026, 714] on button "Save & Publish" at bounding box center [1024, 734] width 139 height 40
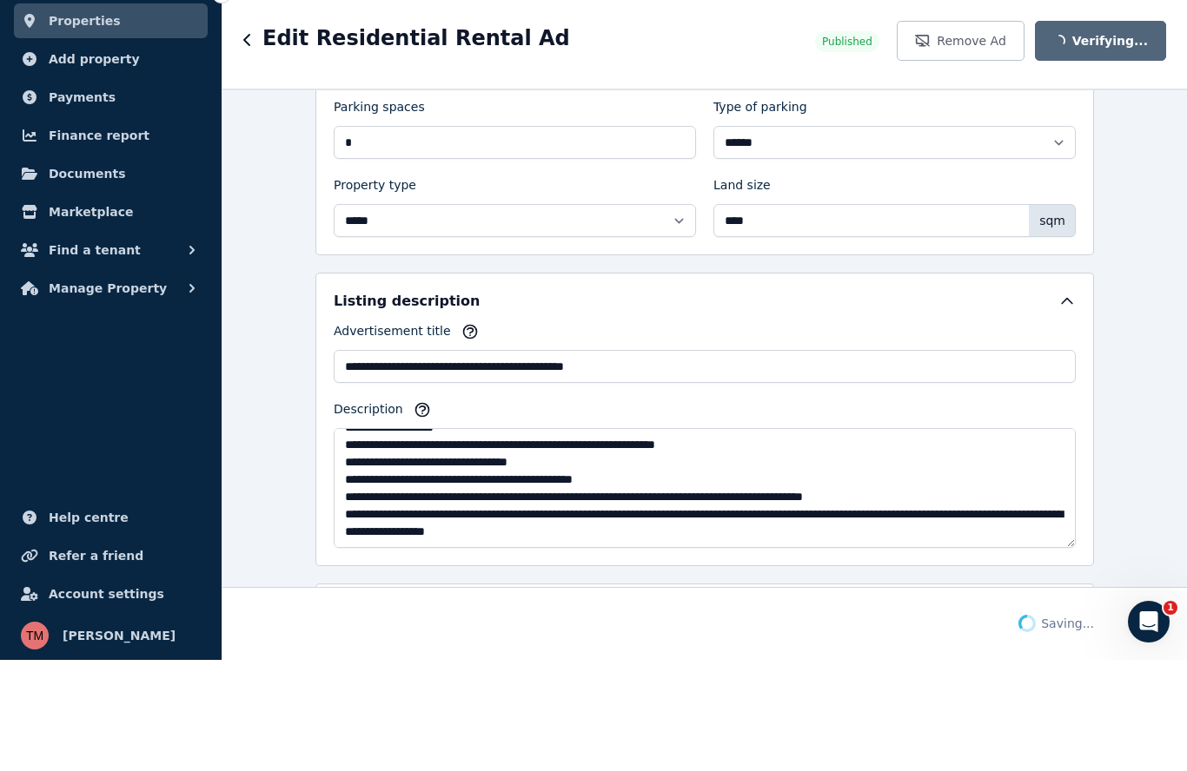
scroll to position [76, 0]
